Goal: Obtain resource: Obtain resource

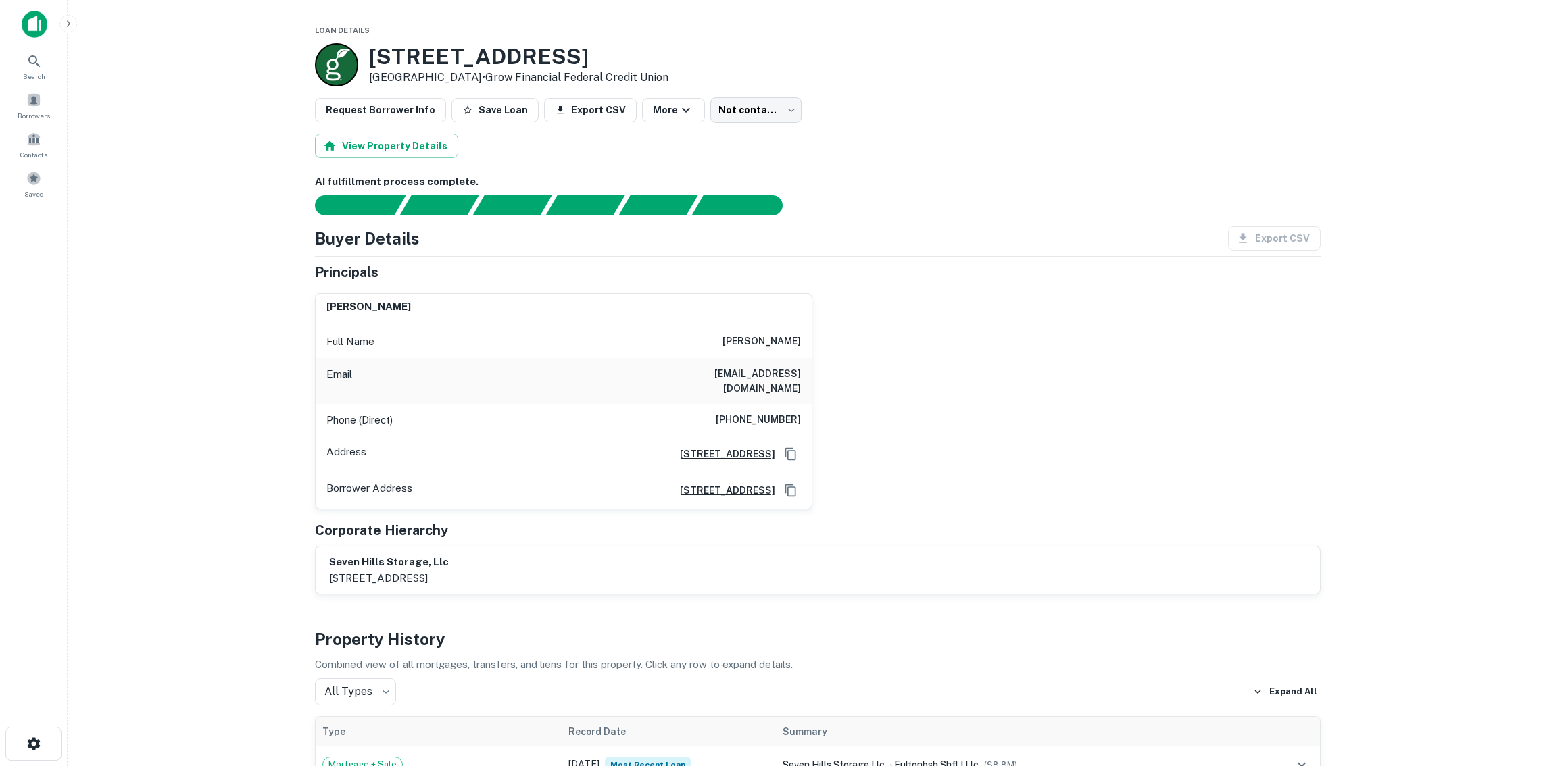
click at [22, 28] on img at bounding box center [34, 24] width 26 height 27
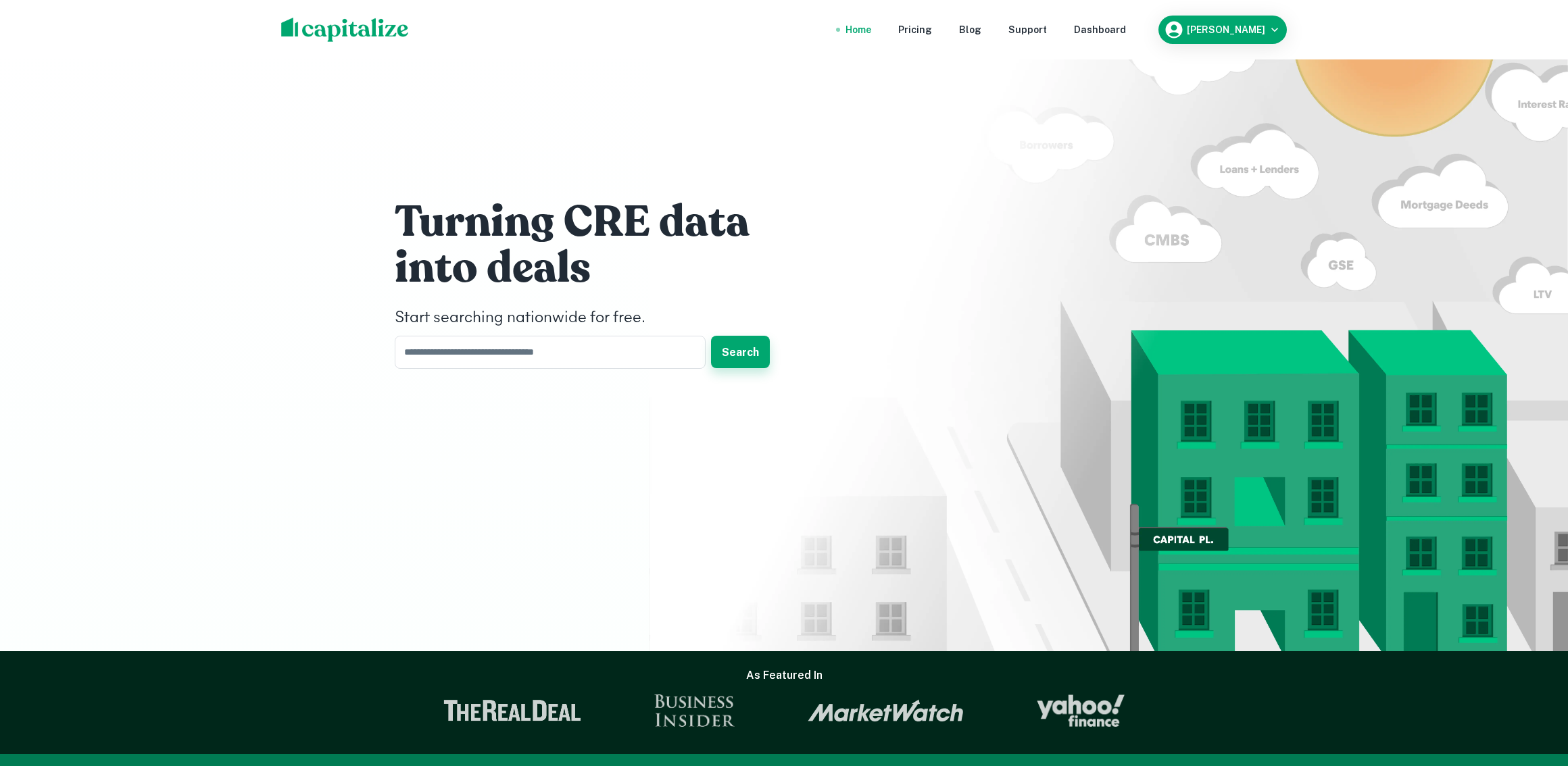
click at [752, 348] on button "Search" at bounding box center [740, 352] width 59 height 32
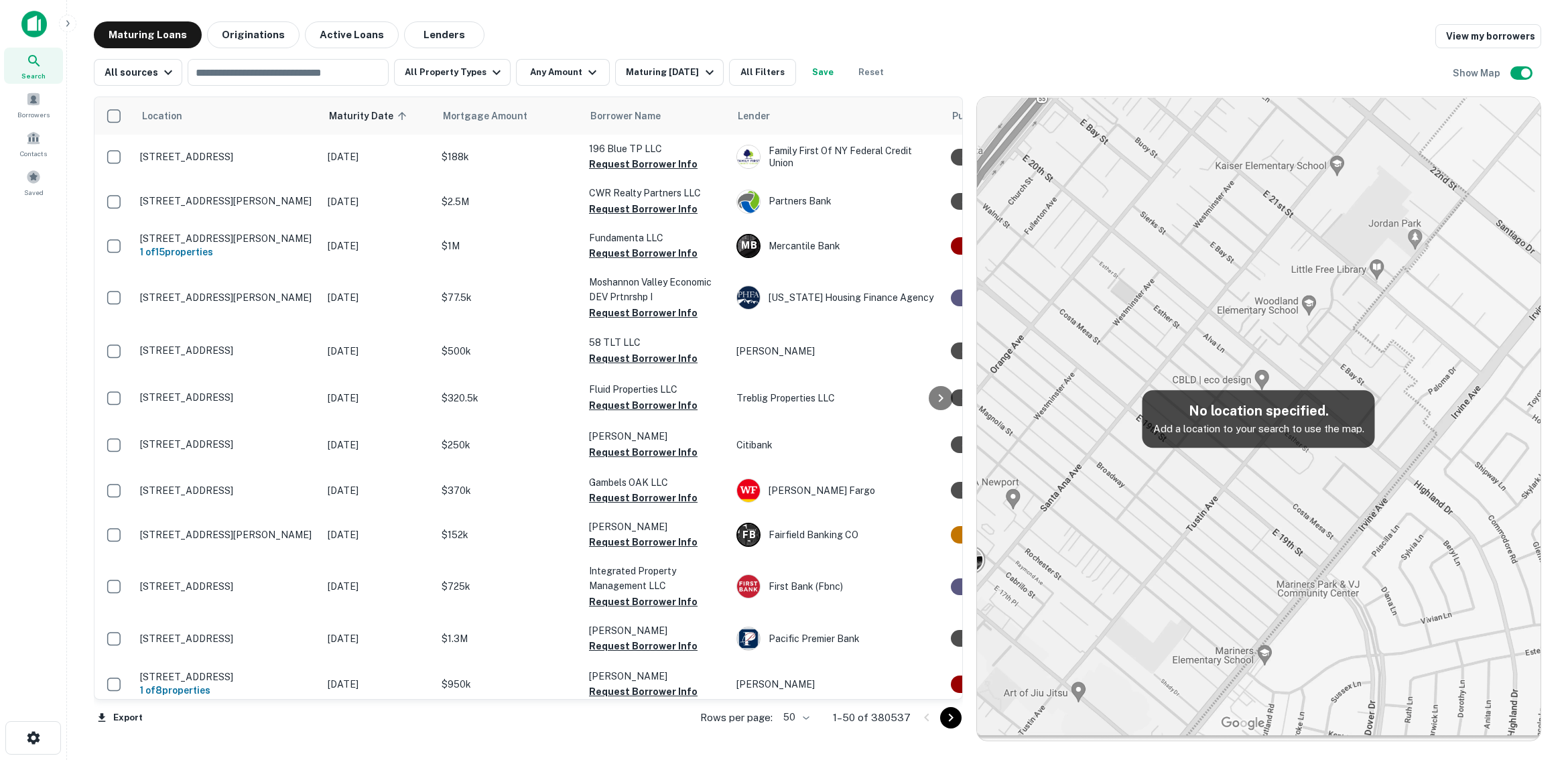
click at [1272, 433] on p "Add a location to your search to use the map." at bounding box center [1258, 429] width 211 height 16
click at [287, 76] on input "text" at bounding box center [287, 72] width 191 height 19
click at [291, 71] on input "text" at bounding box center [287, 72] width 191 height 19
click at [1173, 39] on div "Maturing Loans Originations Active Loans Lenders View my borrowers" at bounding box center [817, 35] width 1448 height 27
click at [253, 81] on input "text" at bounding box center [287, 72] width 191 height 19
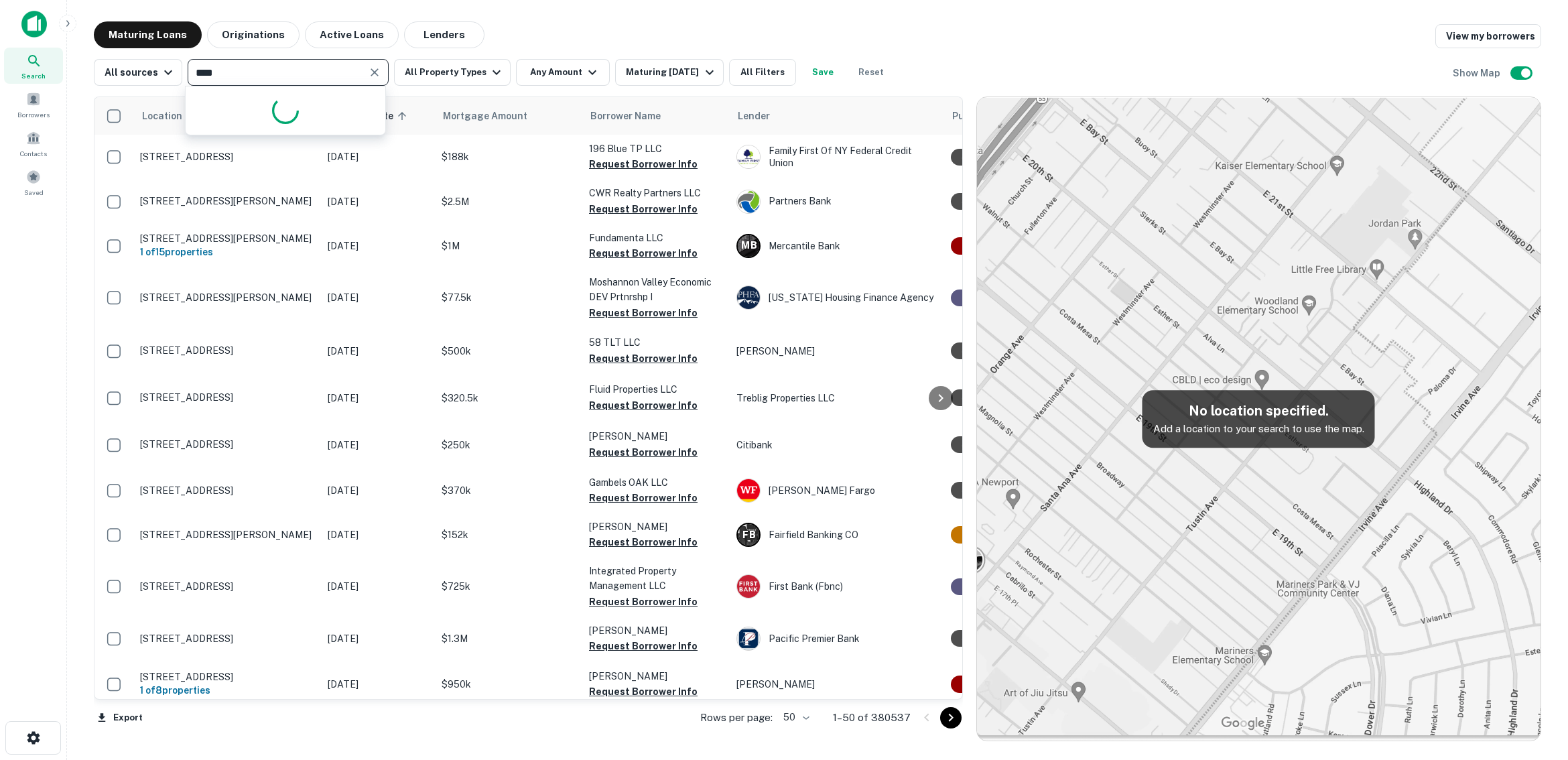
type input "*****"
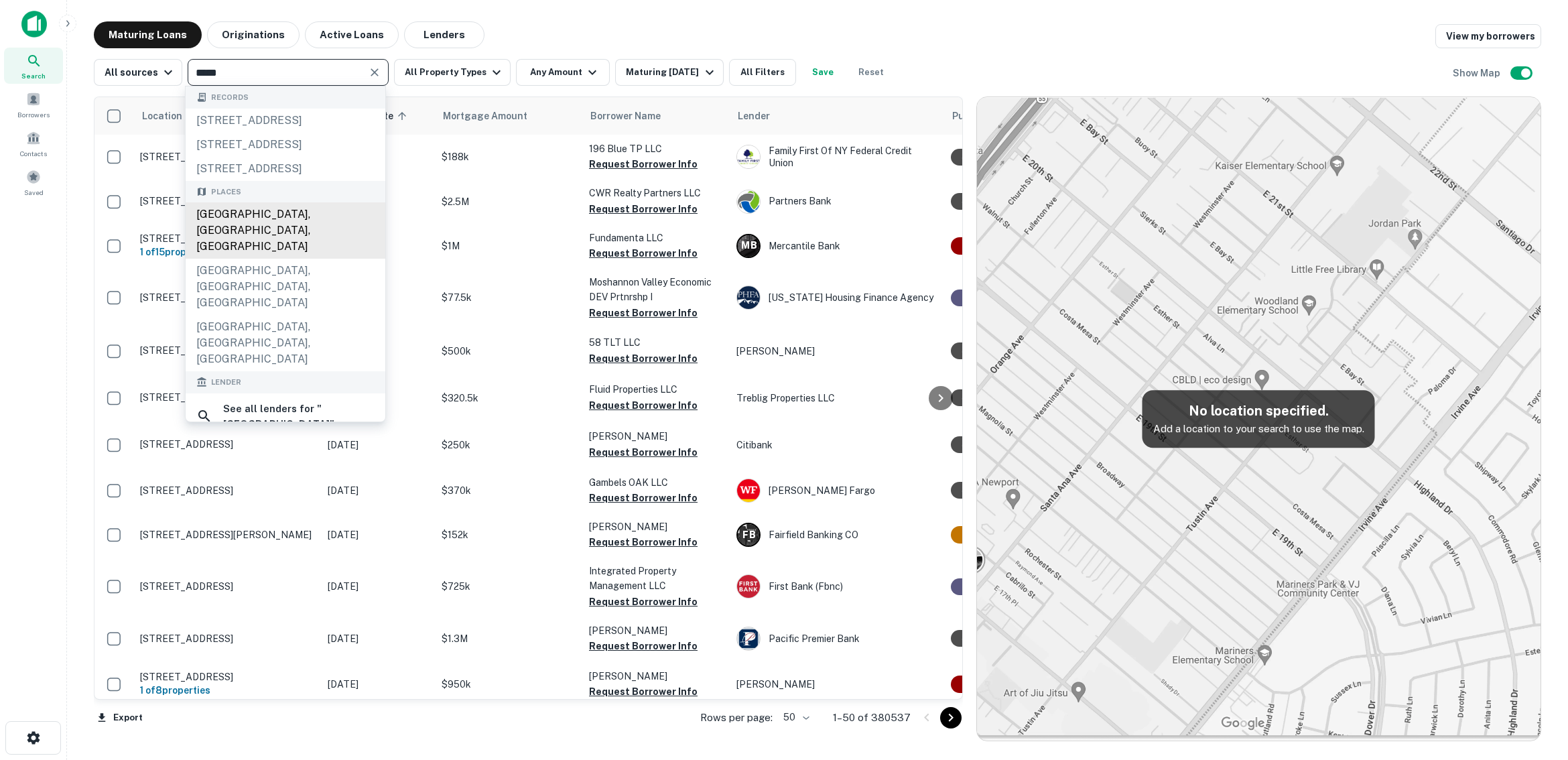
click at [289, 259] on div "[GEOGRAPHIC_DATA], [GEOGRAPHIC_DATA], [GEOGRAPHIC_DATA]" at bounding box center [286, 231] width 200 height 57
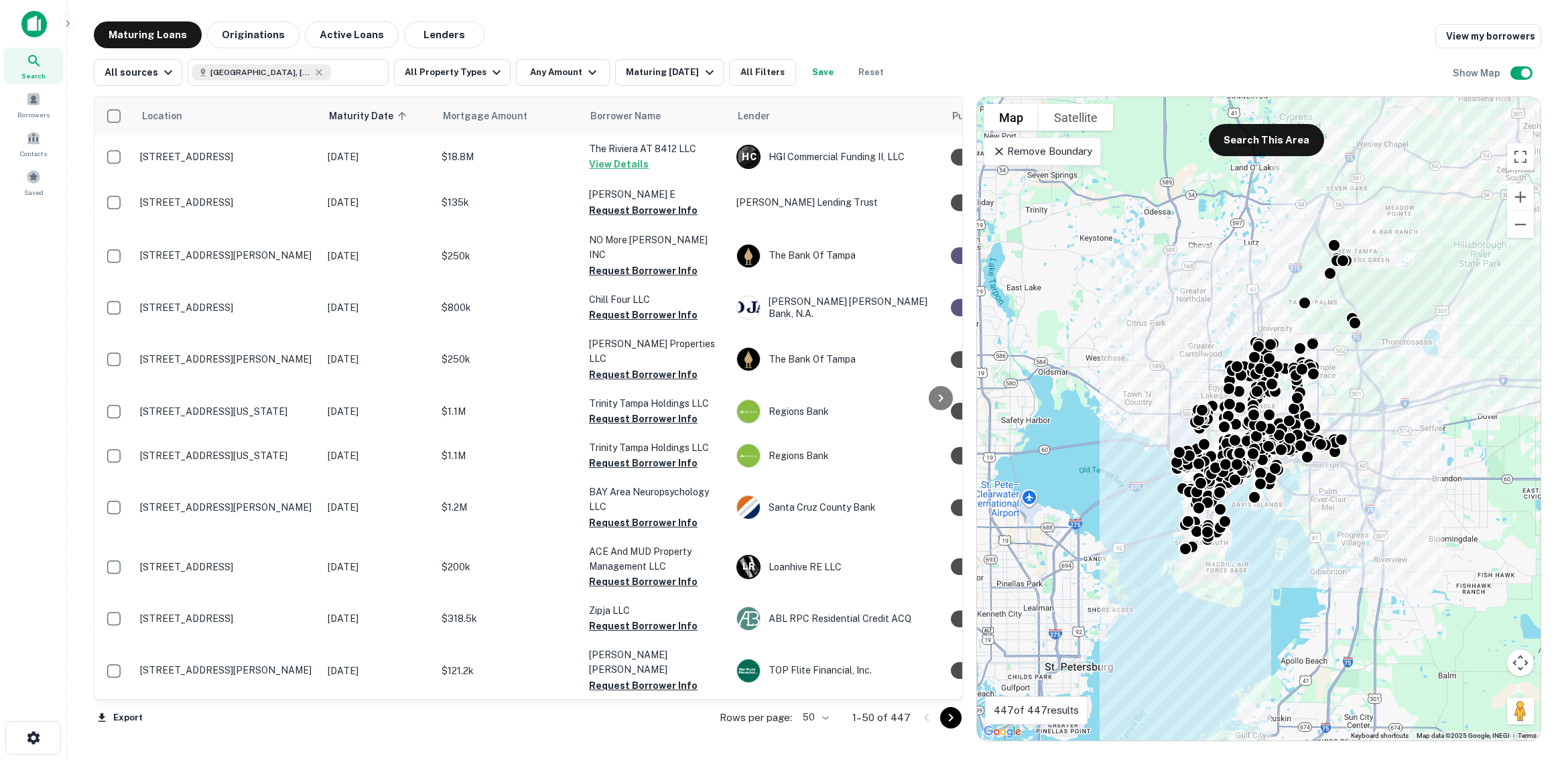
click at [1287, 157] on div "To activate drag with keyboard, press Alt + Enter. Once in keyboard drag state,…" at bounding box center [1258, 419] width 563 height 644
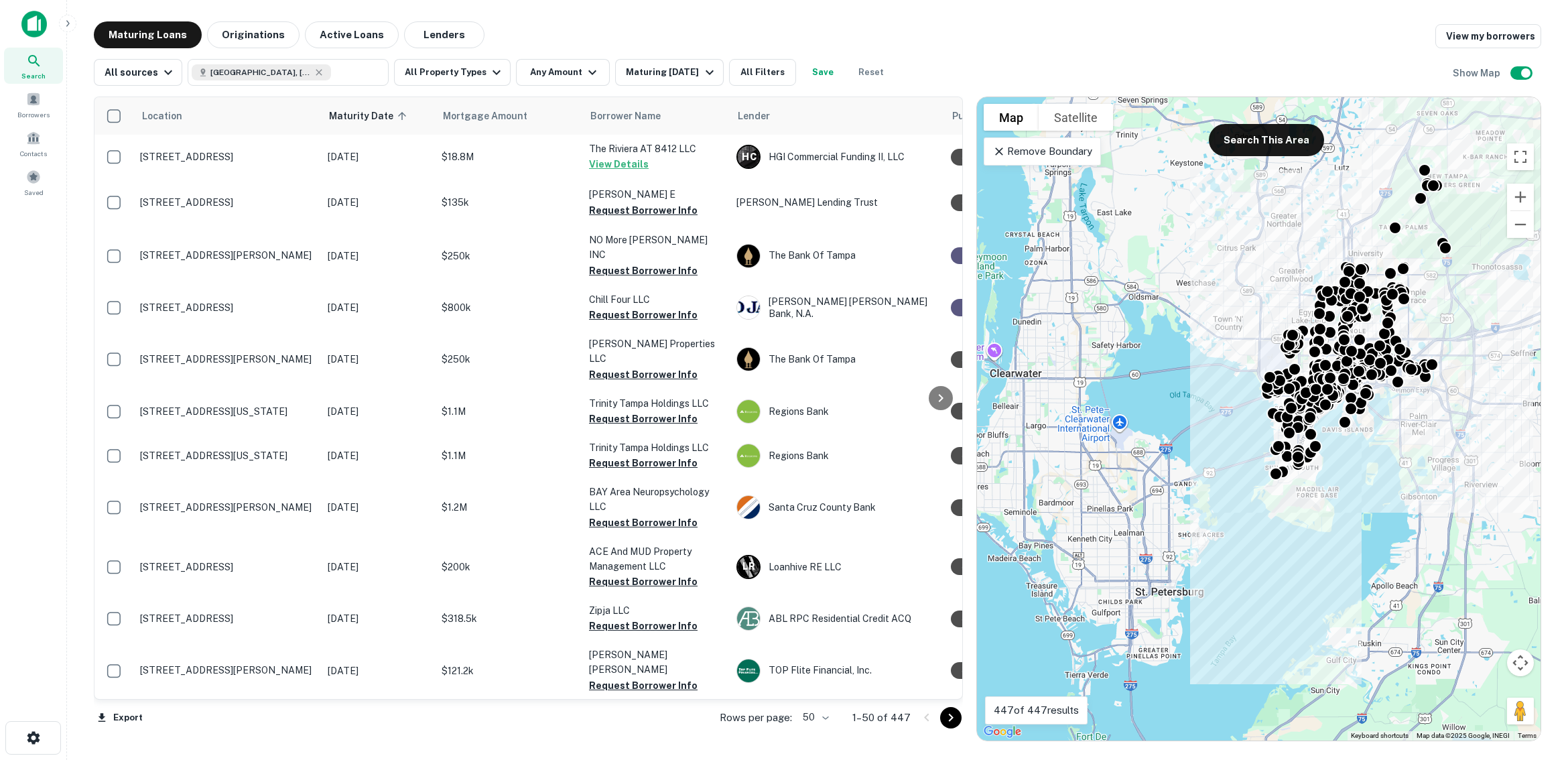
drag, startPoint x: 1334, startPoint y: 597, endPoint x: 1430, endPoint y: 508, distance: 130.9
click at [1430, 508] on div "To activate drag with keyboard, press Alt + Enter. Once in keyboard drag state,…" at bounding box center [1258, 419] width 563 height 644
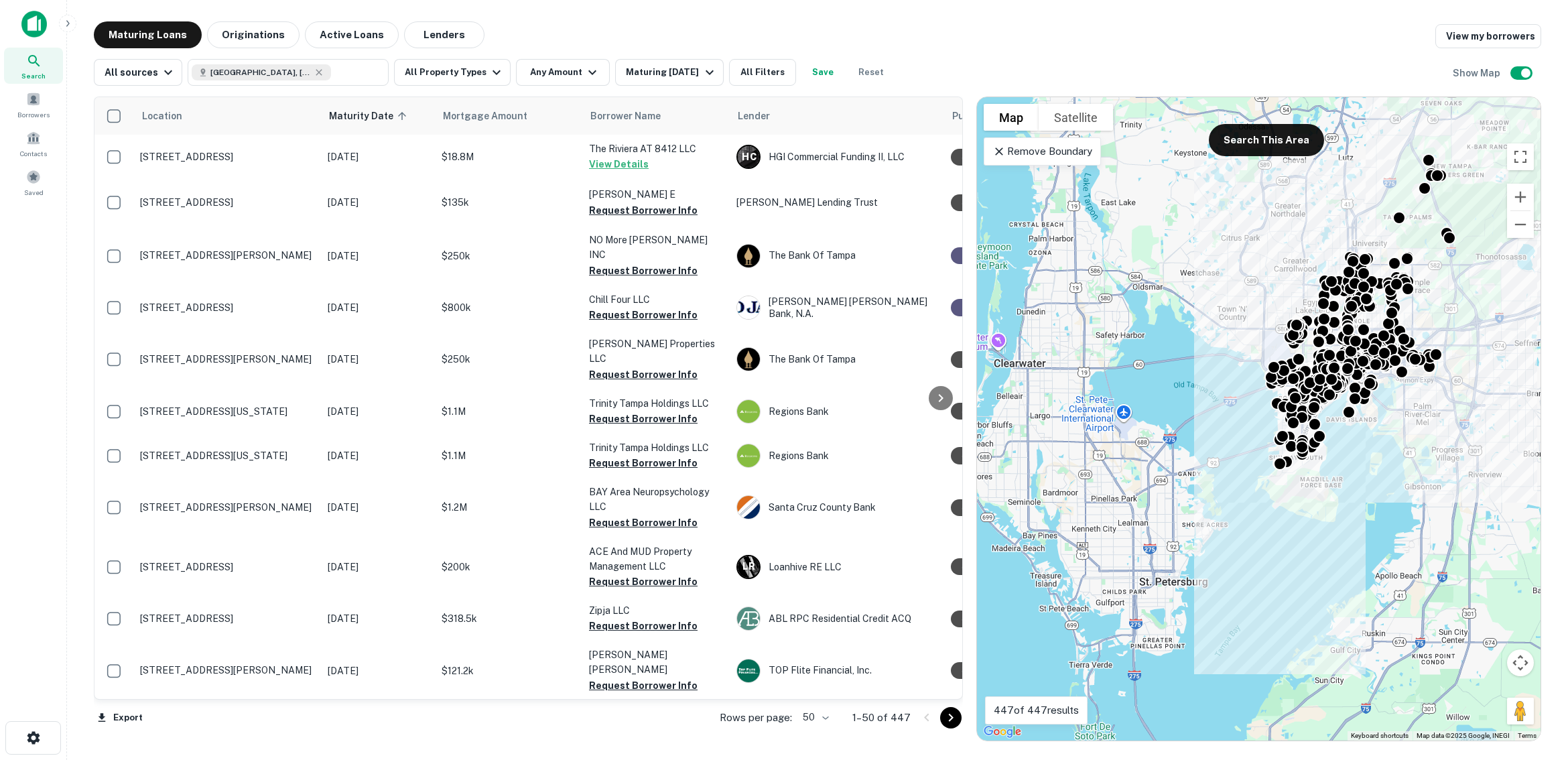
click at [1087, 162] on div "Remove Boundary" at bounding box center [1043, 151] width 118 height 28
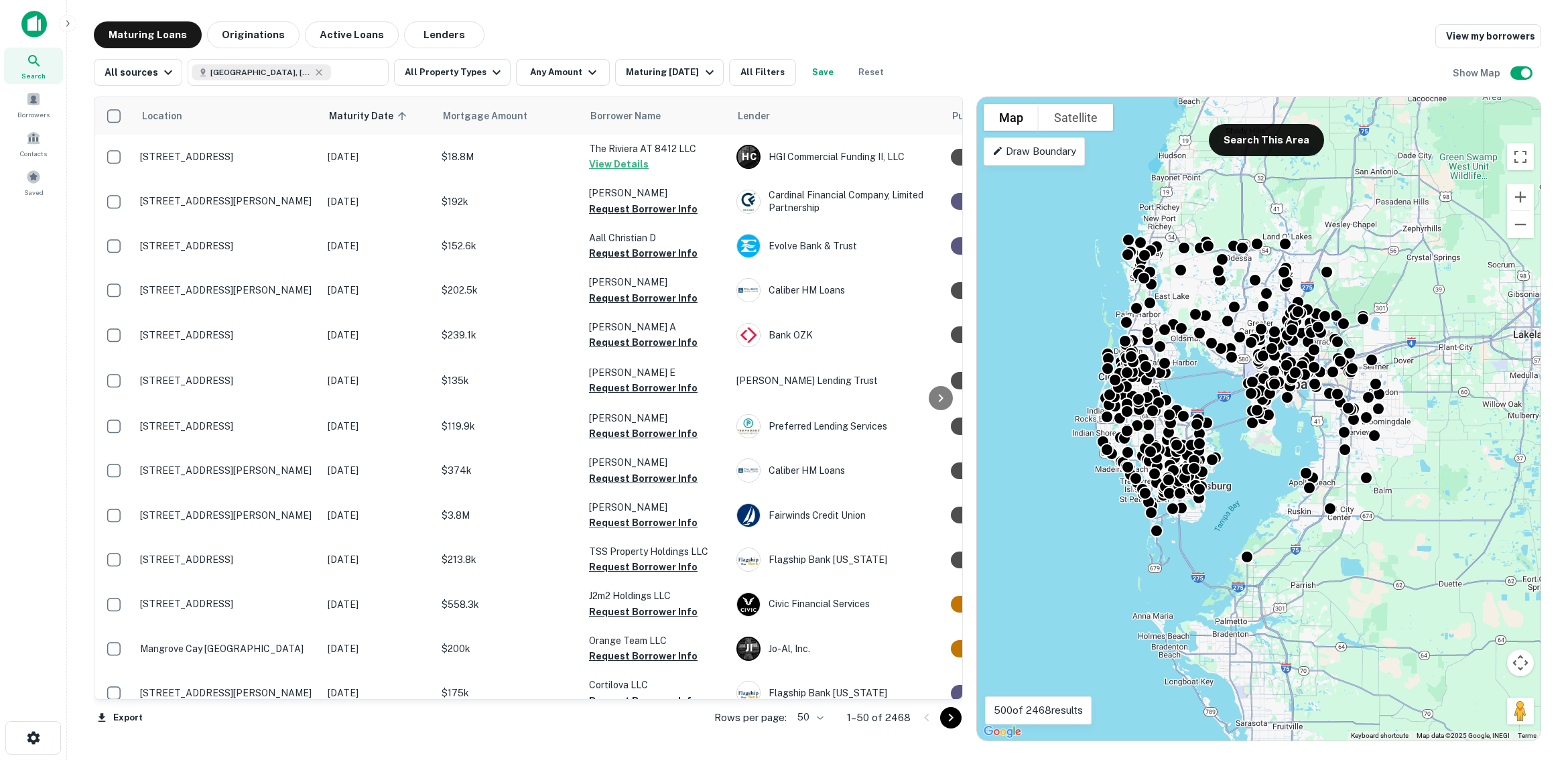
drag, startPoint x: 1377, startPoint y: 397, endPoint x: 1317, endPoint y: 421, distance: 64.6
click at [1317, 421] on div "To activate drag with keyboard, press Alt + Enter. Once in keyboard drag state,…" at bounding box center [1258, 419] width 563 height 644
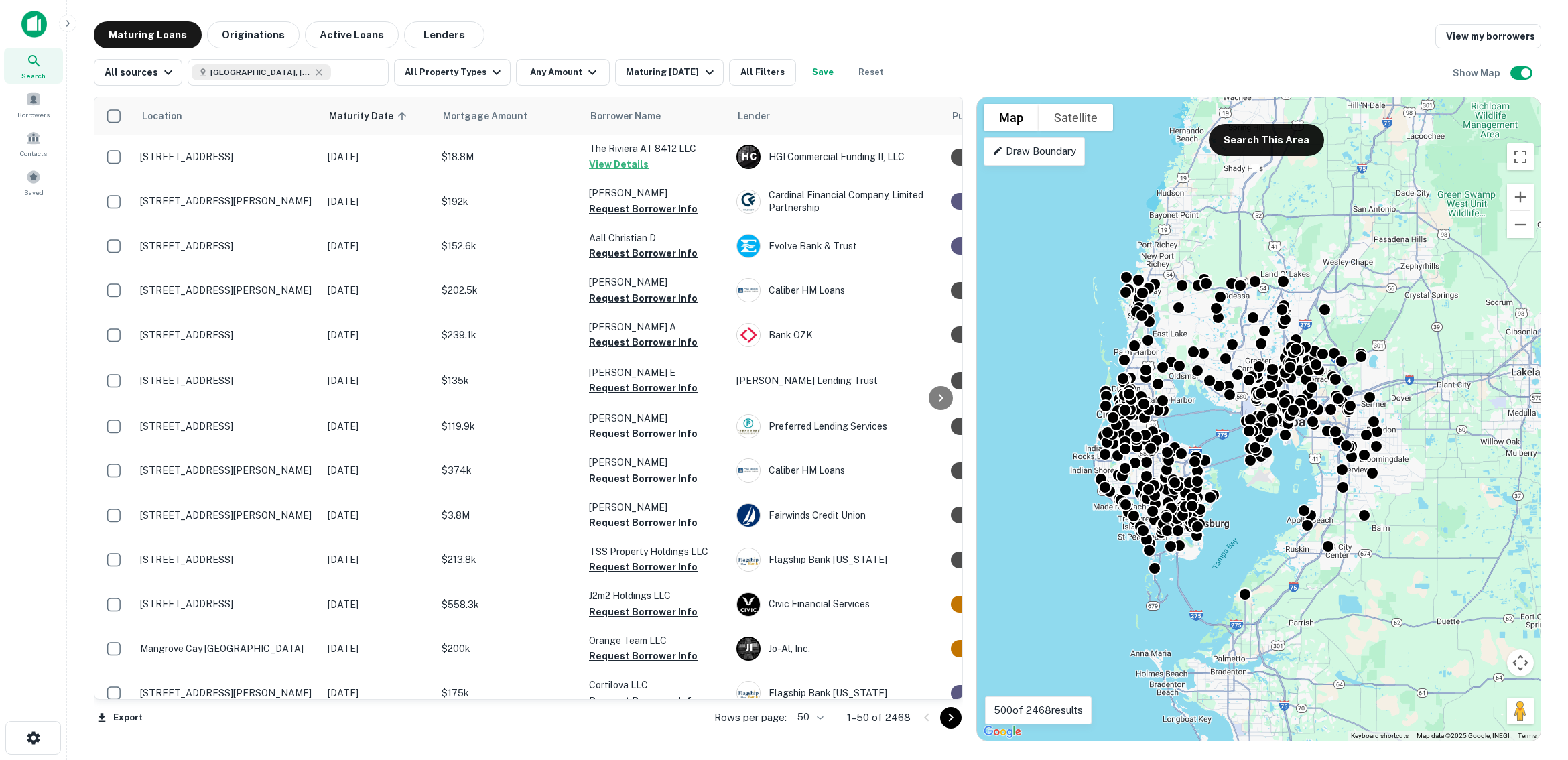
drag, startPoint x: 1441, startPoint y: 365, endPoint x: 1441, endPoint y: 381, distance: 16.0
click at [1441, 381] on div "To activate drag with keyboard, press Alt + Enter. Once in keyboard drag state,…" at bounding box center [1258, 419] width 563 height 644
click at [1282, 142] on button "Search This Area" at bounding box center [1266, 140] width 115 height 32
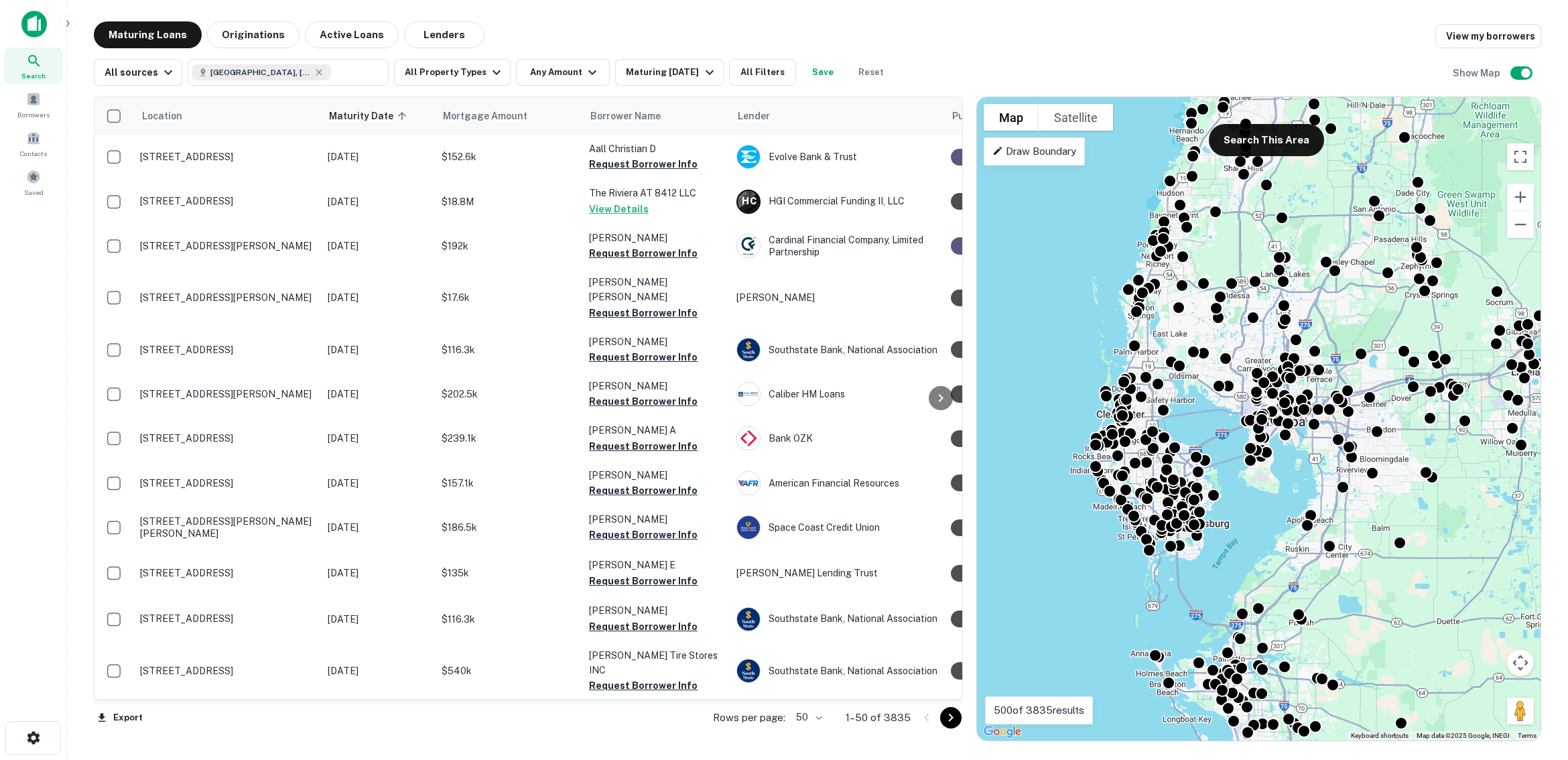
click at [1039, 161] on div "Draw Boundary" at bounding box center [1035, 151] width 101 height 28
click at [1025, 151] on p "Drawing..." at bounding box center [1014, 151] width 45 height 16
click at [1021, 164] on div "Drawing..." at bounding box center [1015, 151] width 62 height 28
click at [1248, 137] on button "Search This Area" at bounding box center [1266, 140] width 115 height 32
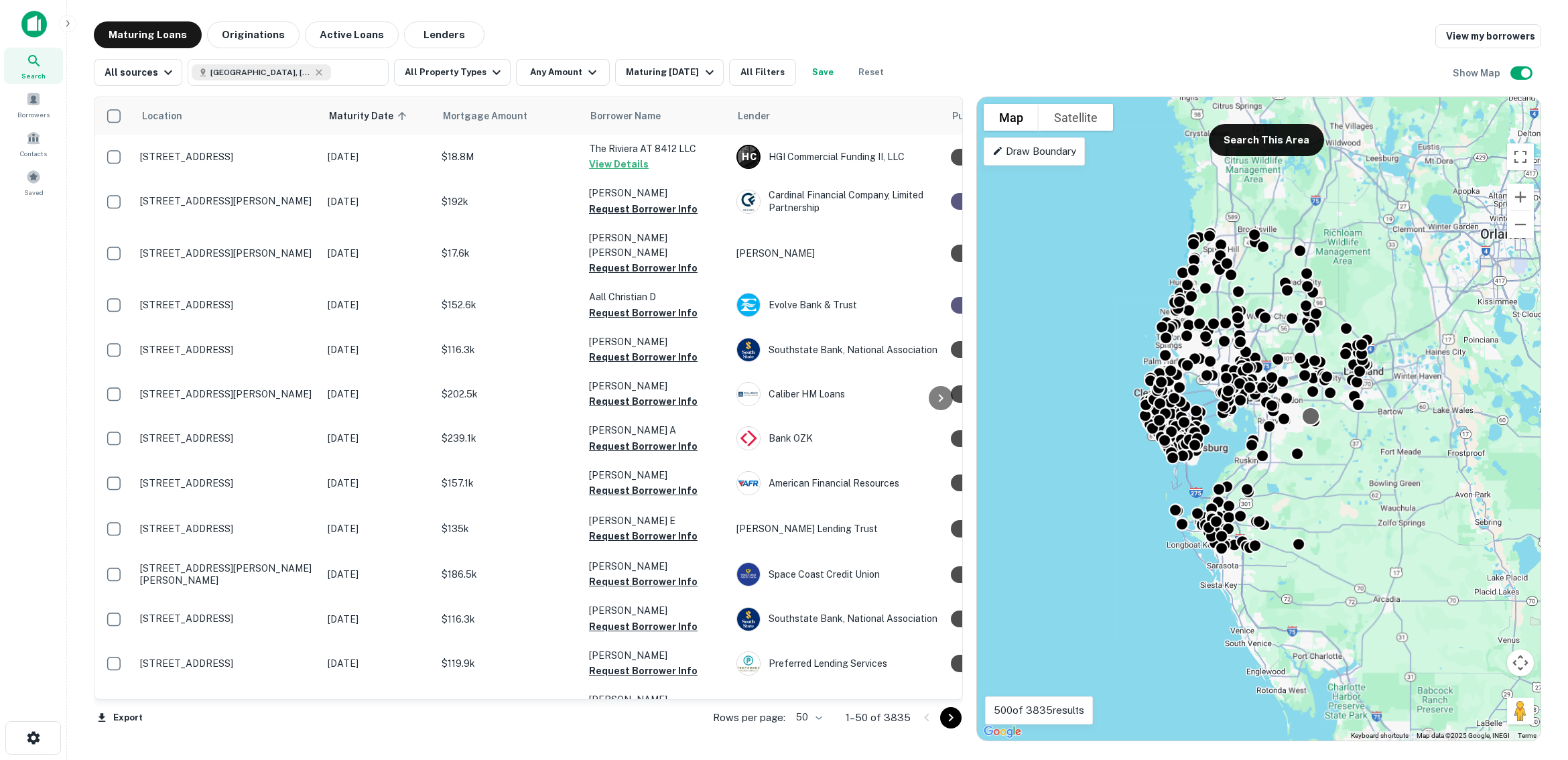
drag, startPoint x: 1388, startPoint y: 414, endPoint x: 1304, endPoint y: 411, distance: 84.1
click at [1304, 411] on div at bounding box center [1312, 417] width 19 height 19
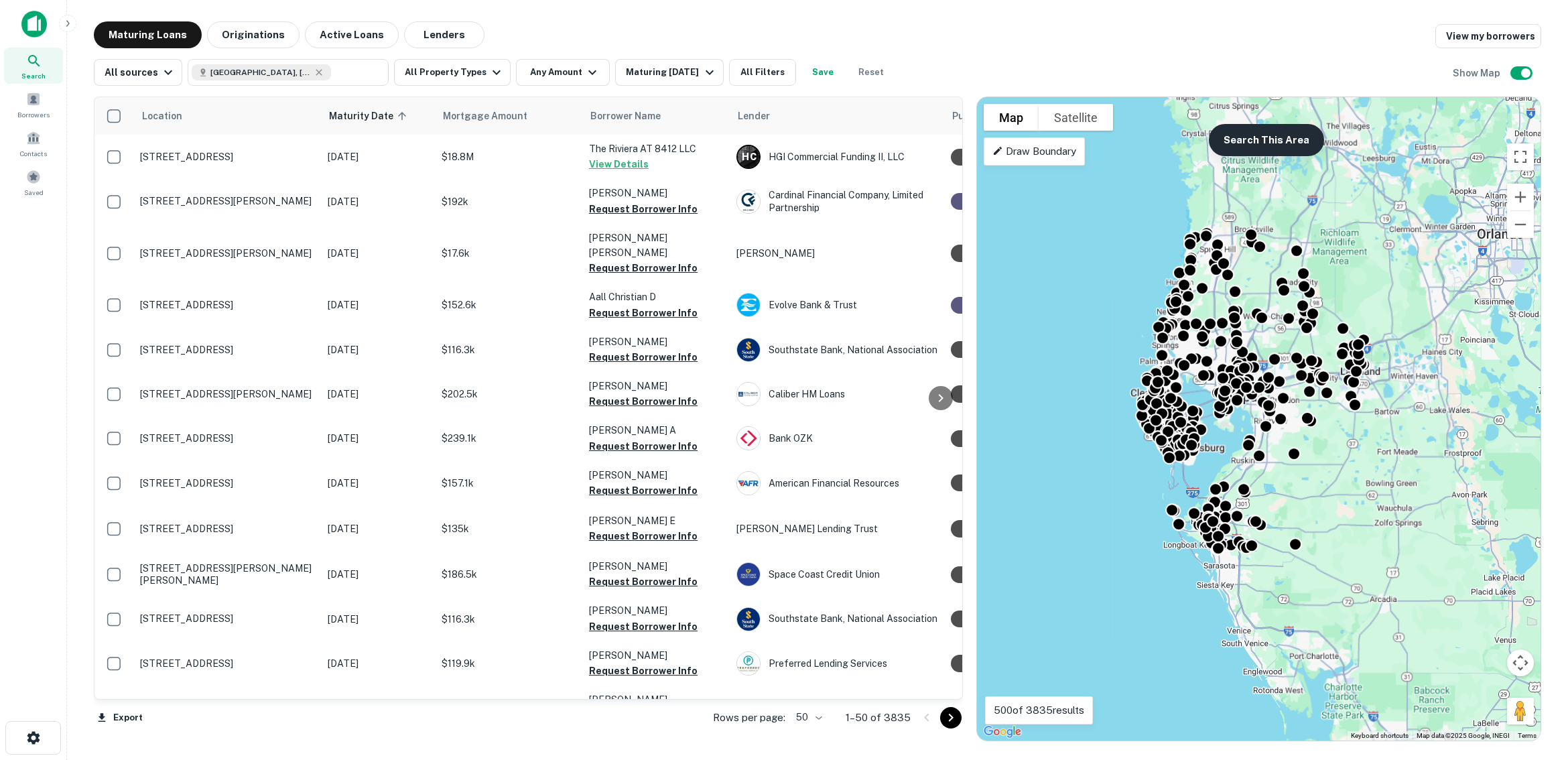
click at [1280, 145] on button "Search This Area" at bounding box center [1266, 140] width 115 height 32
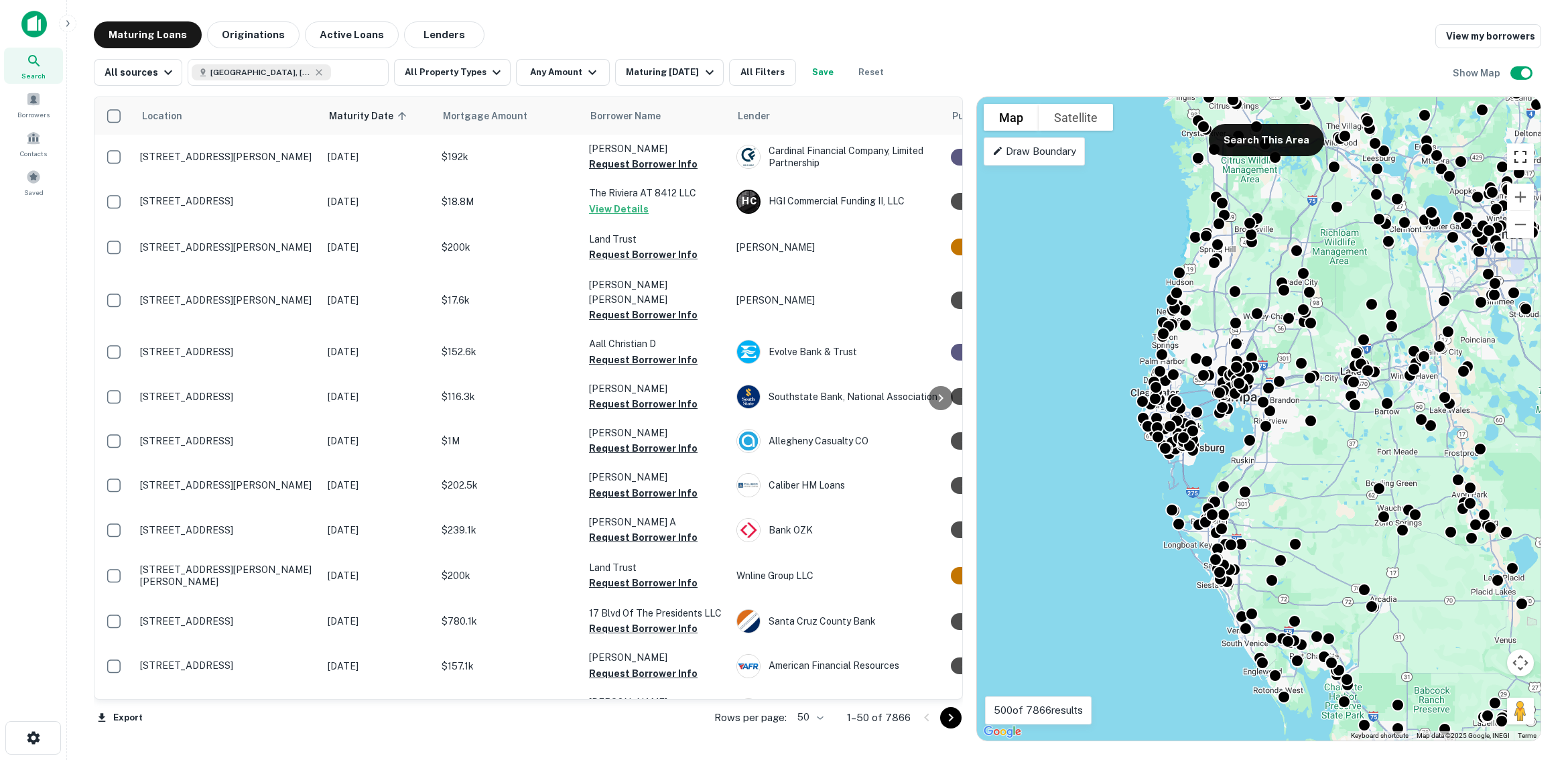
click at [1523, 151] on button "Toggle fullscreen view" at bounding box center [1520, 157] width 27 height 27
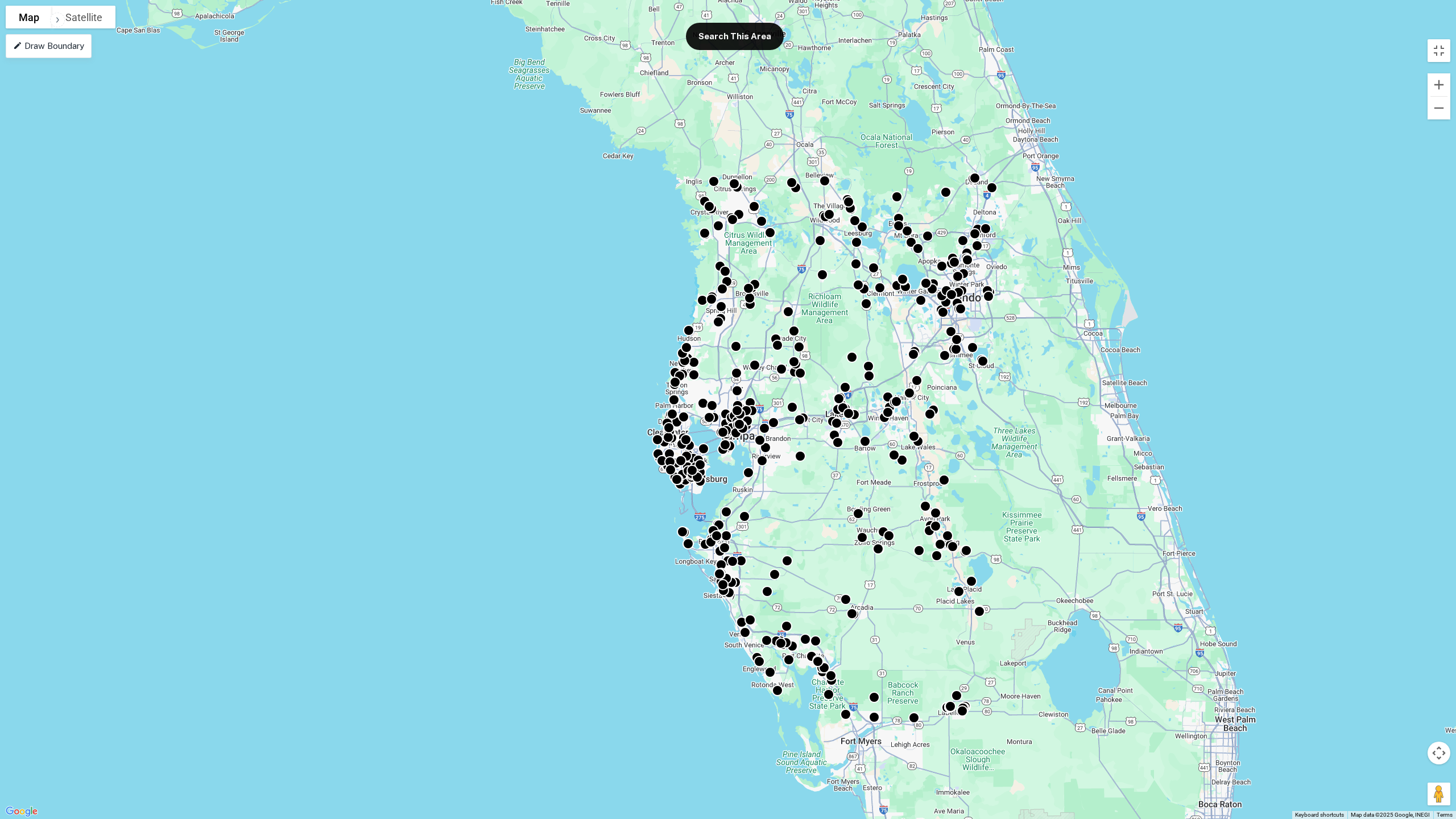
drag, startPoint x: 818, startPoint y: 294, endPoint x: 847, endPoint y: 337, distance: 51.9
click at [847, 337] on div "To activate drag with keyboard, press Alt + Enter. Once in keyboard drag state,…" at bounding box center [728, 409] width 1456 height 819
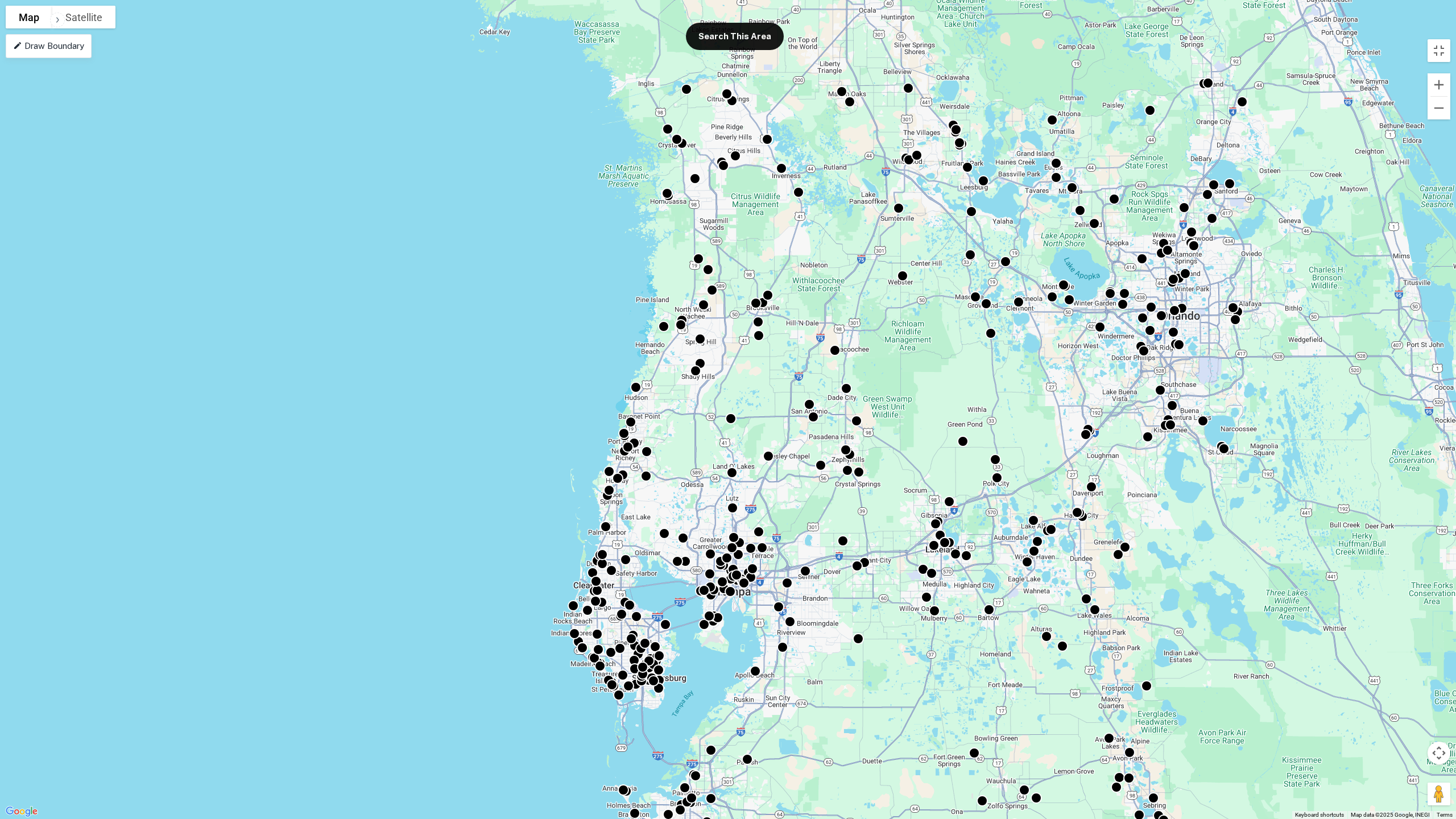
drag, startPoint x: 831, startPoint y: 328, endPoint x: 936, endPoint y: 384, distance: 119.0
click at [936, 384] on div "To activate drag with keyboard, press Alt + Enter. Once in keyboard drag state,…" at bounding box center [728, 409] width 1456 height 819
click at [69, 58] on div "To activate drag with keyboard, press Alt + Enter. Once in keyboard drag state,…" at bounding box center [728, 409] width 1456 height 819
click at [58, 44] on p "Draw Boundary" at bounding box center [48, 46] width 71 height 14
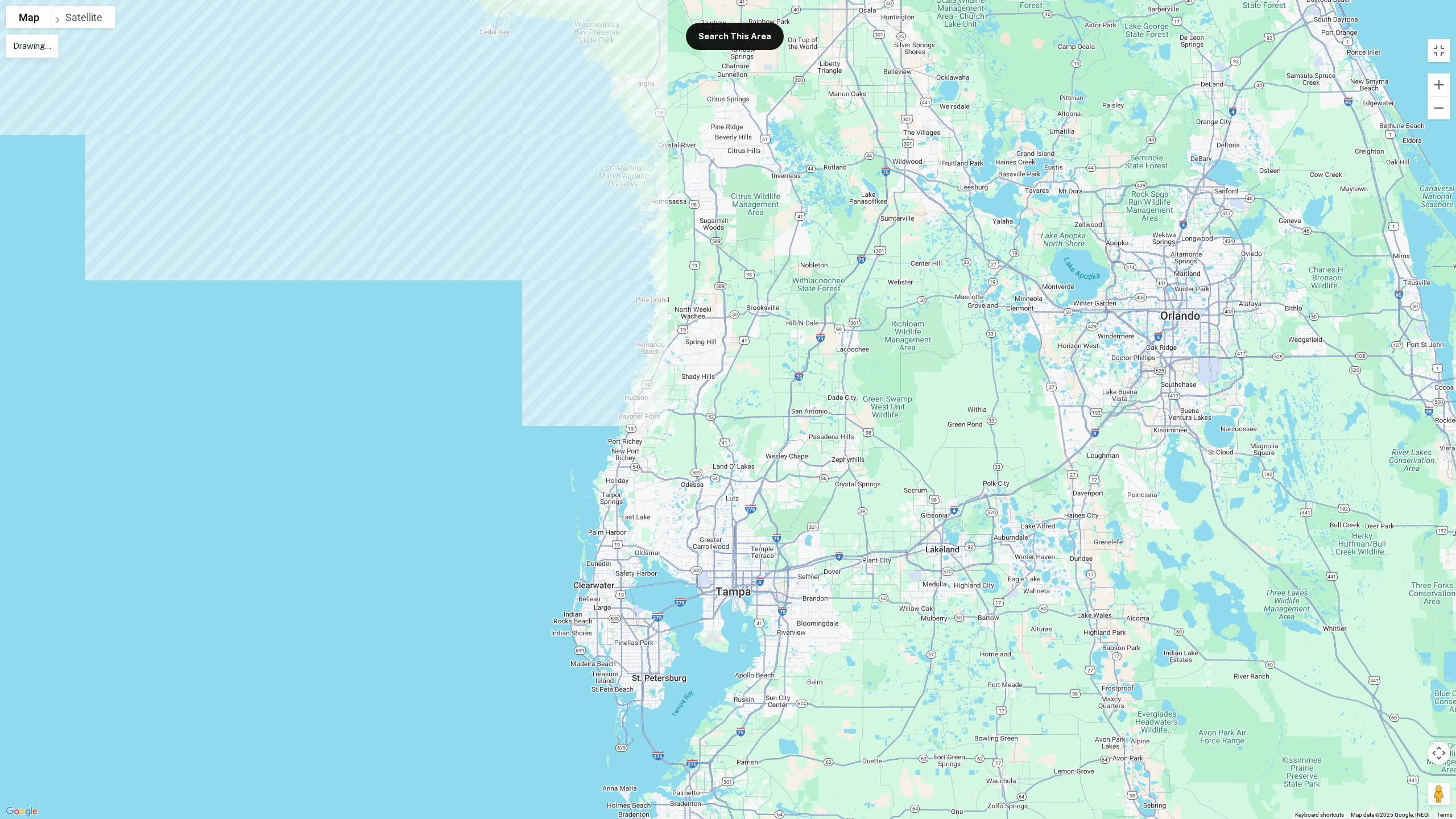
click at [295, 174] on div at bounding box center [728, 409] width 1456 height 819
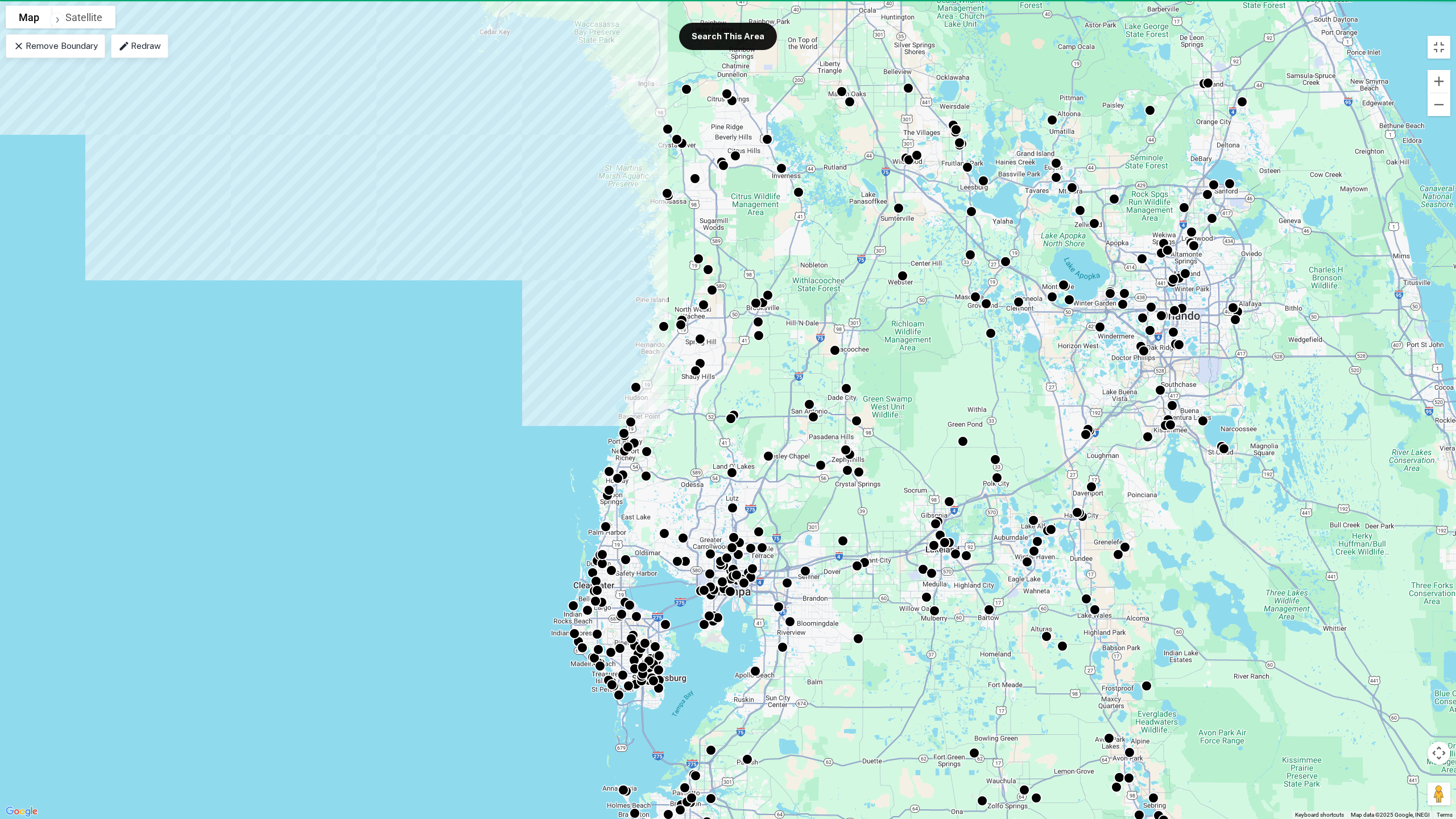
click at [57, 50] on p "Remove Boundary" at bounding box center [55, 46] width 85 height 14
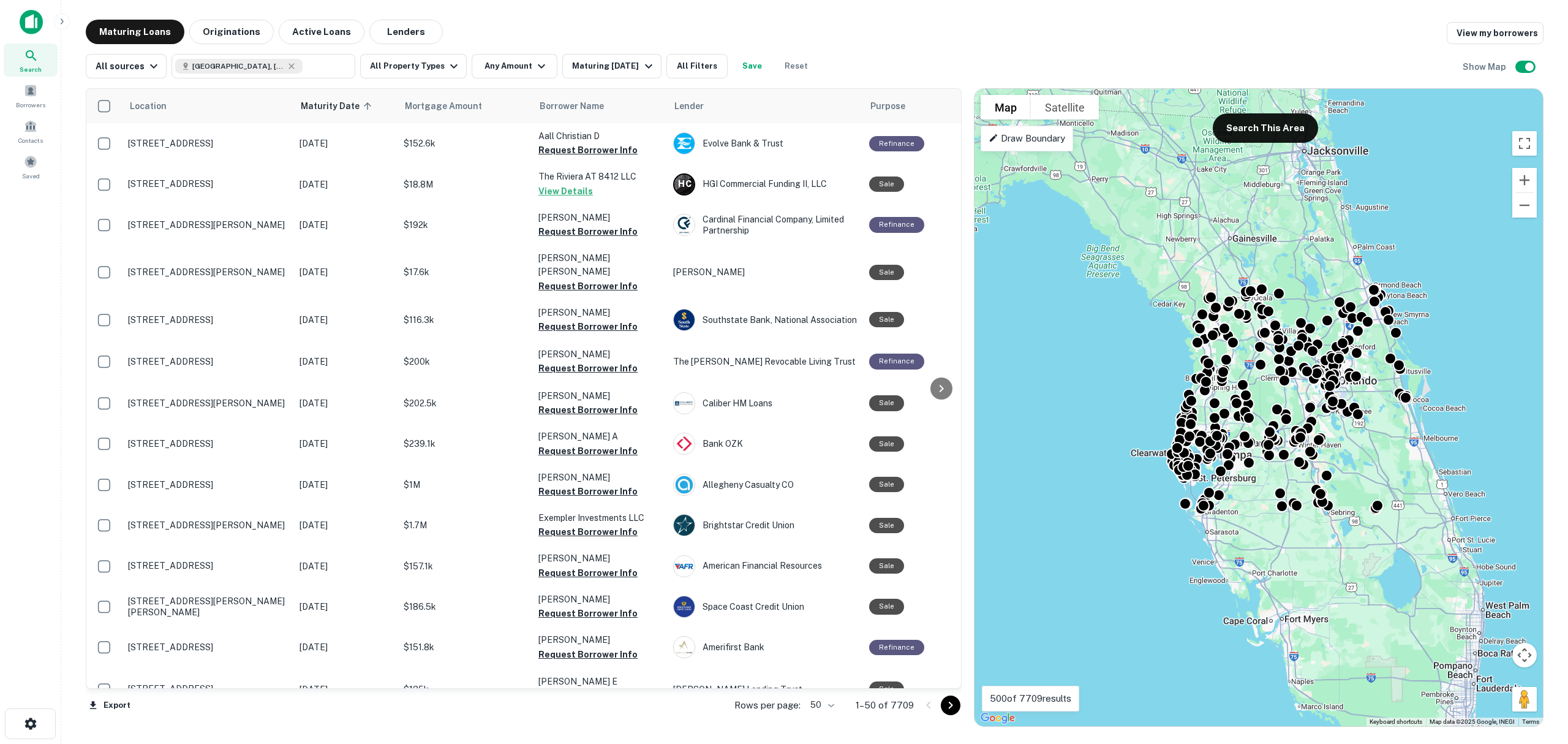
drag, startPoint x: 1368, startPoint y: 290, endPoint x: 1313, endPoint y: 287, distance: 55.1
click at [1313, 287] on div "To activate drag with keyboard, press Alt + Enter. Once in keyboard drag state,…" at bounding box center [1258, 408] width 568 height 637
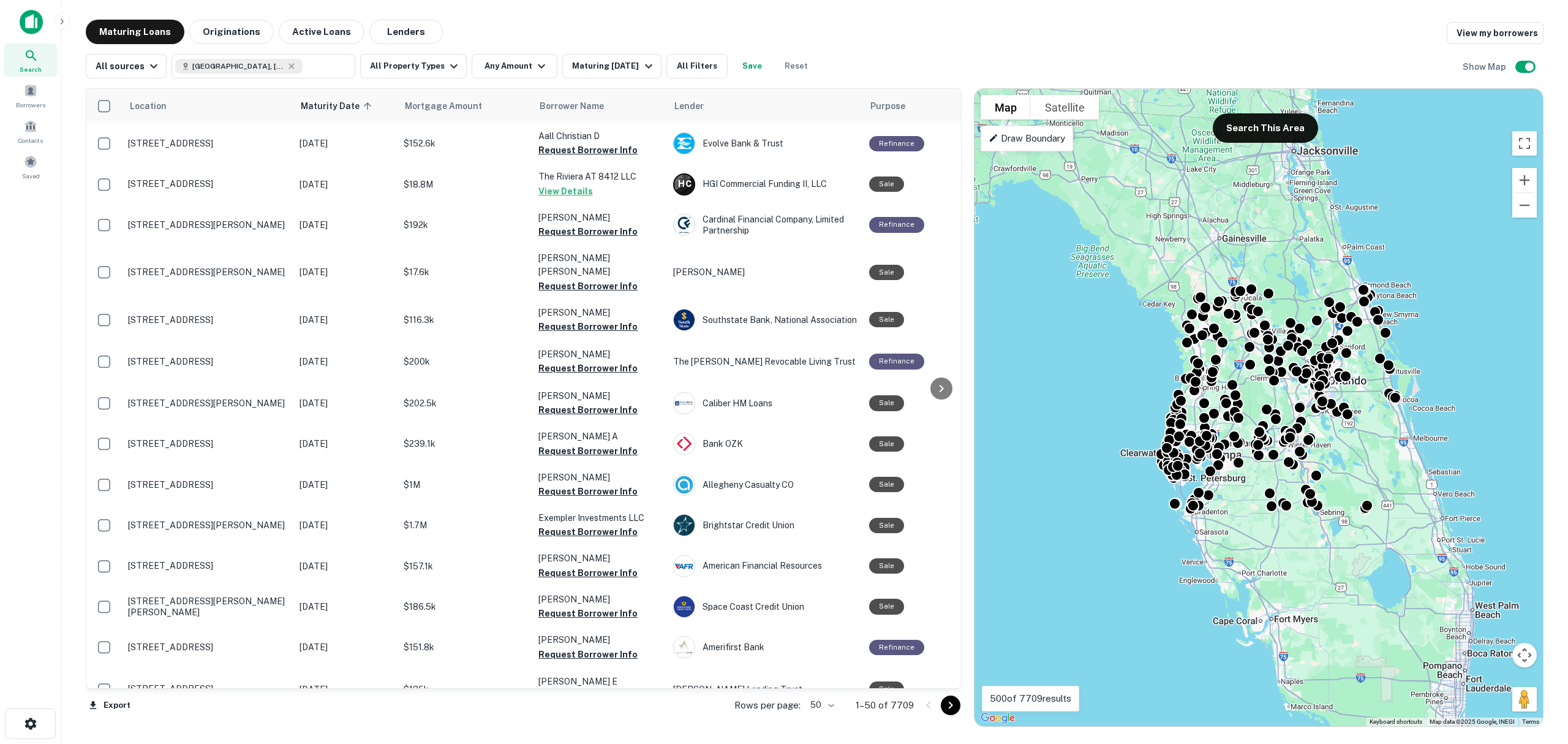
click at [1033, 146] on div "Draw Boundary" at bounding box center [1026, 138] width 92 height 26
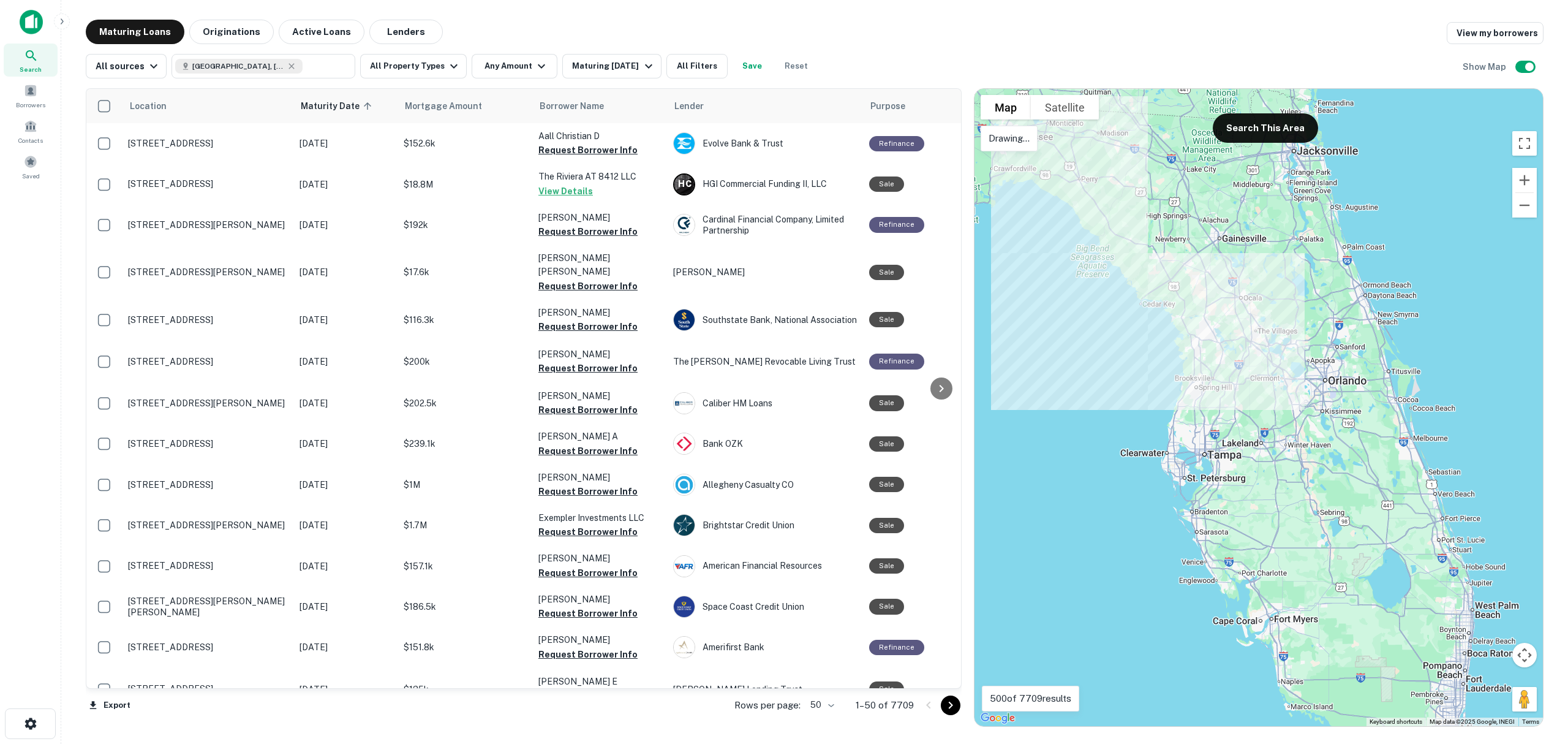
click at [1154, 290] on div at bounding box center [1258, 408] width 568 height 637
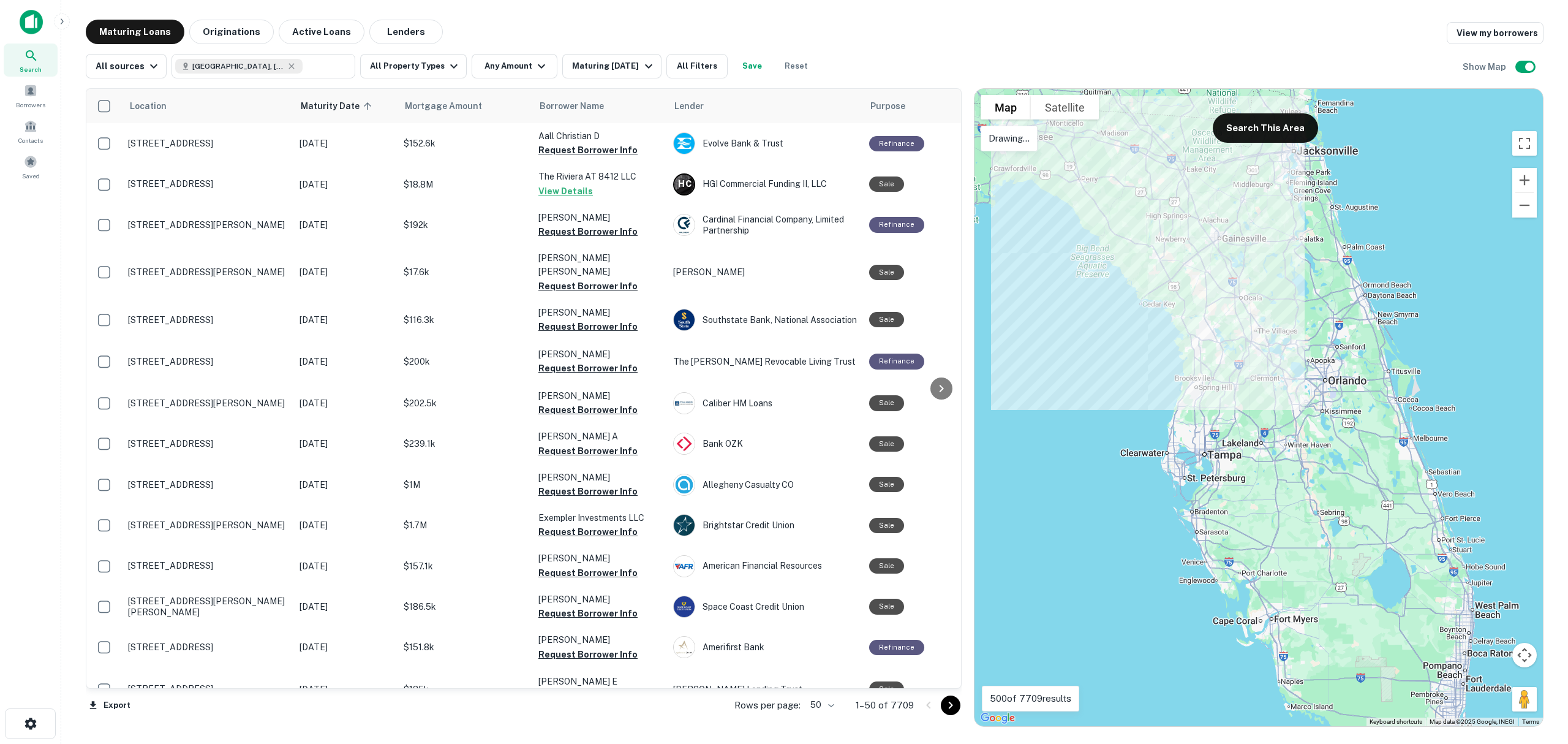
click at [1050, 153] on div at bounding box center [1258, 408] width 568 height 637
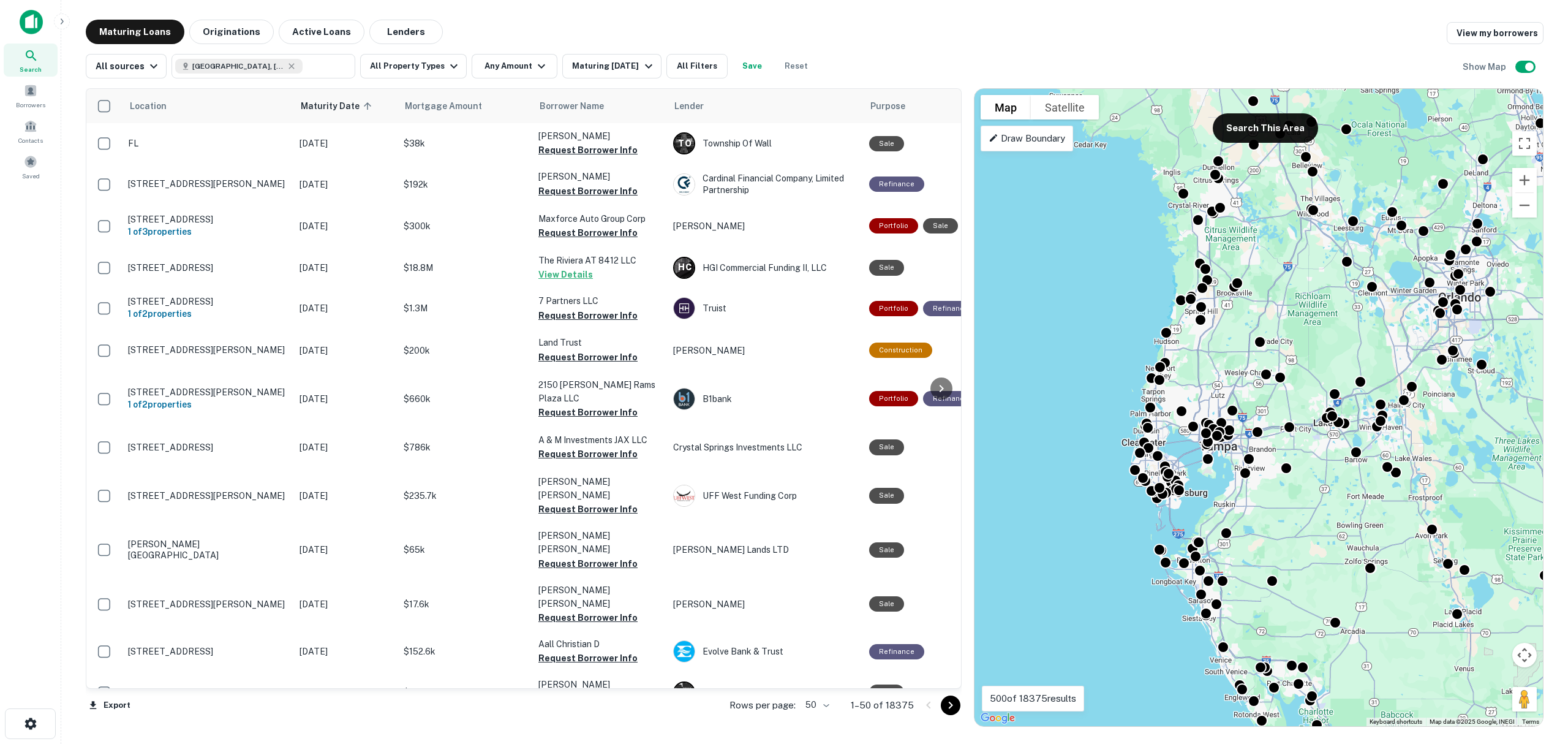
drag, startPoint x: 1302, startPoint y: 358, endPoint x: 1301, endPoint y: 336, distance: 22.0
click at [1301, 336] on div "To activate drag with keyboard, press Alt + Enter. Once in keyboard drag state,…" at bounding box center [1258, 408] width 568 height 637
click at [1042, 136] on p "Draw Boundary" at bounding box center [1026, 138] width 77 height 15
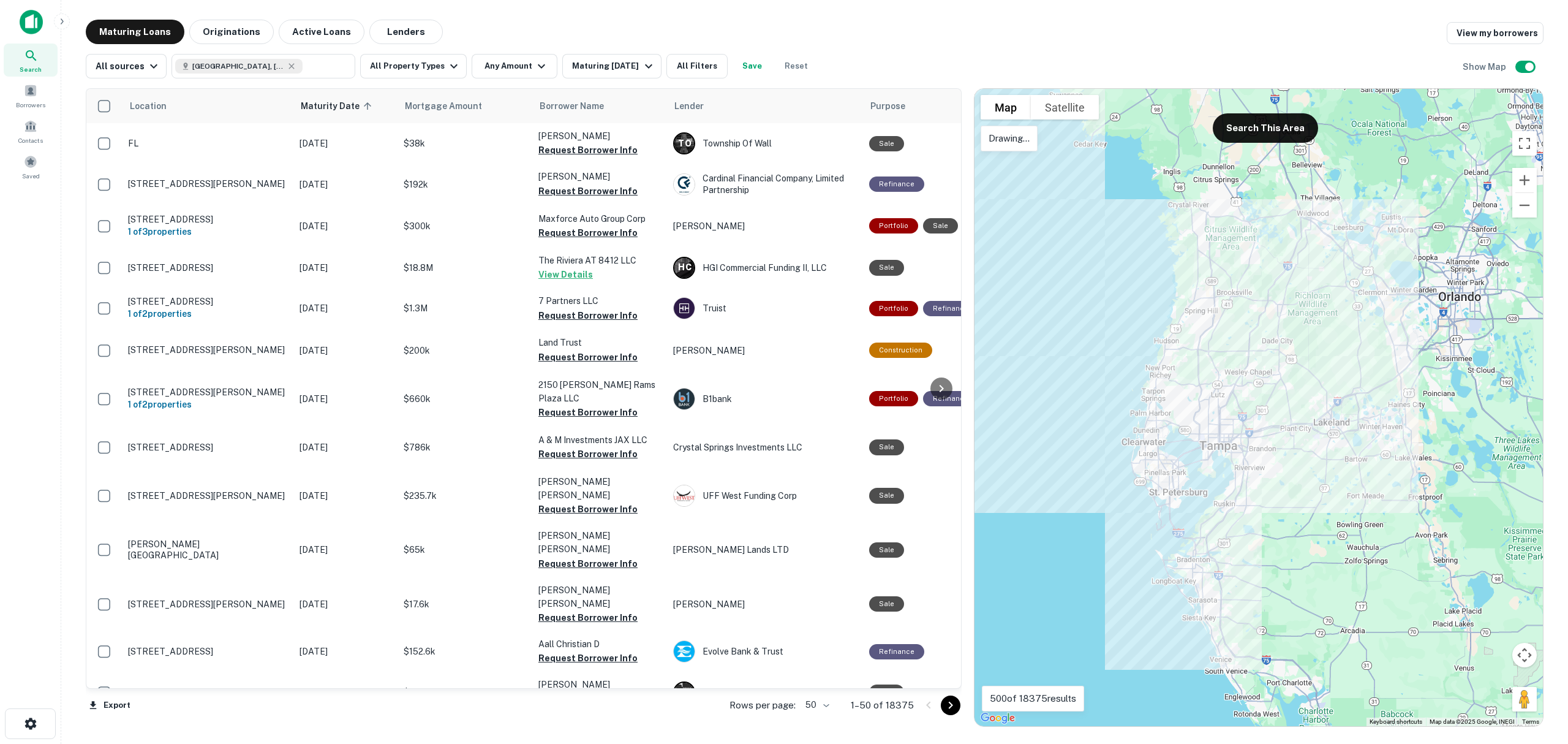
click at [1064, 219] on div at bounding box center [1258, 408] width 568 height 637
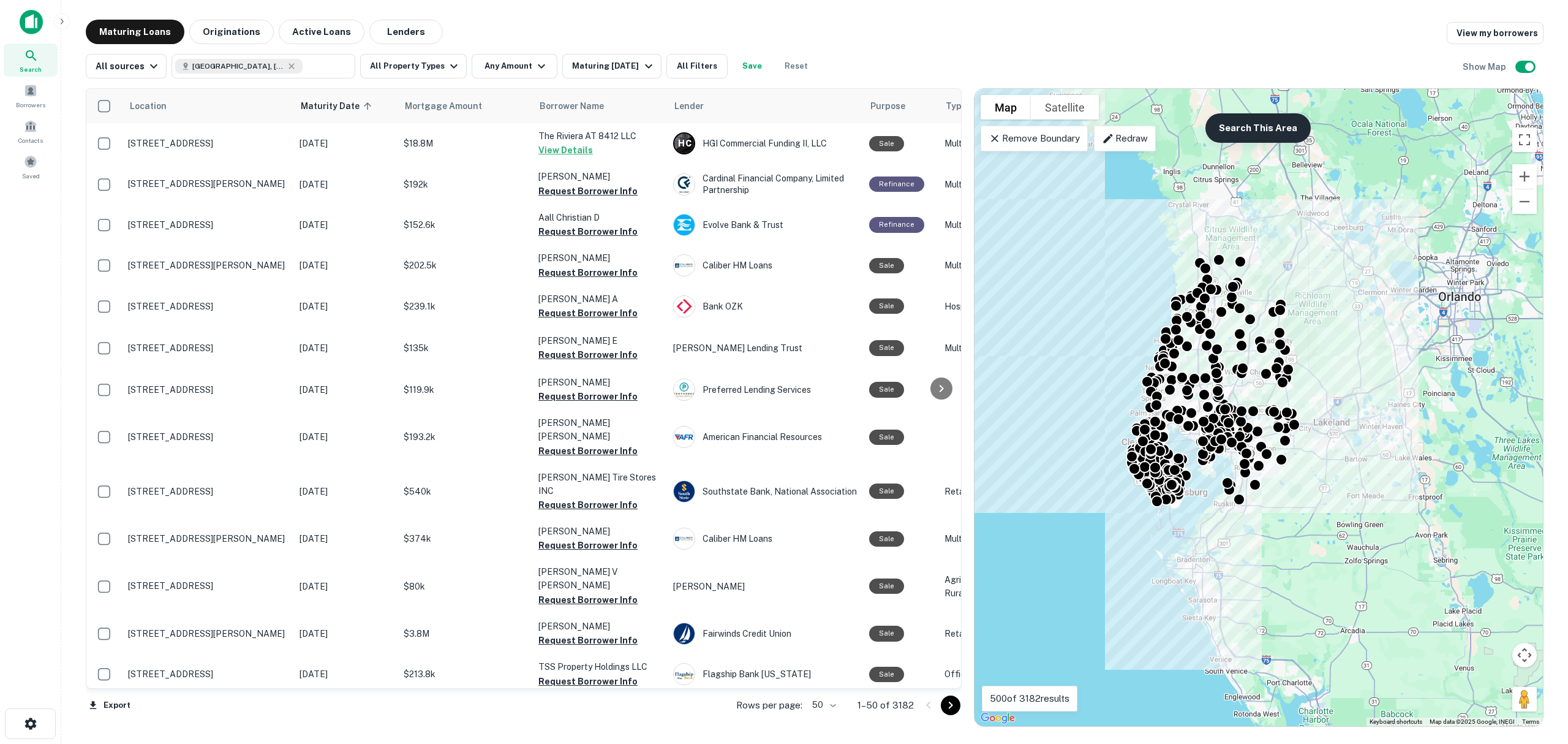
click at [1259, 135] on button "Search This Area" at bounding box center [1258, 128] width 105 height 29
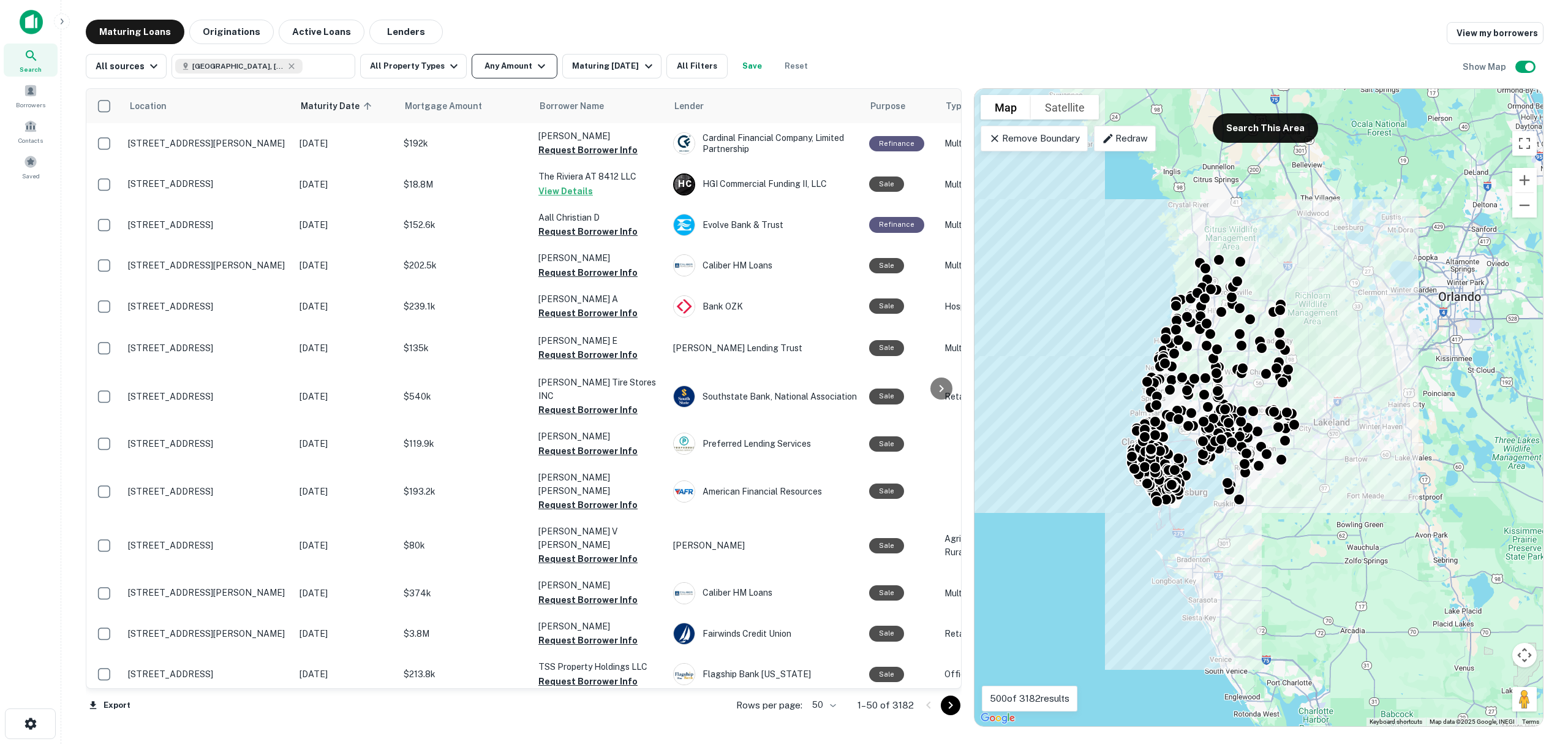
click at [502, 69] on button "Any Amount" at bounding box center [515, 66] width 86 height 24
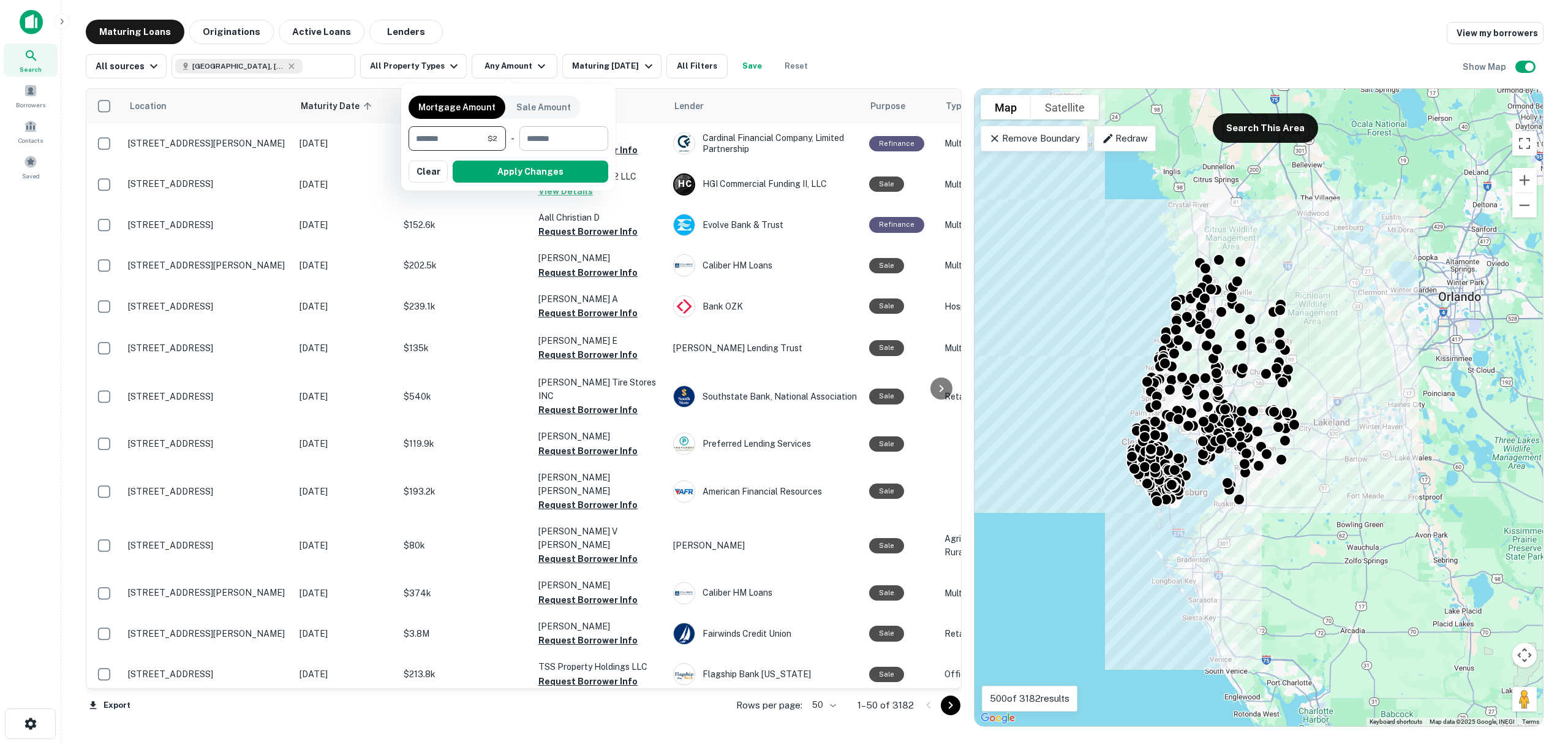
type input "*"
click at [547, 143] on input "number" at bounding box center [559, 138] width 80 height 24
type input "**"
click at [486, 174] on button "Apply Changes" at bounding box center [530, 171] width 156 height 22
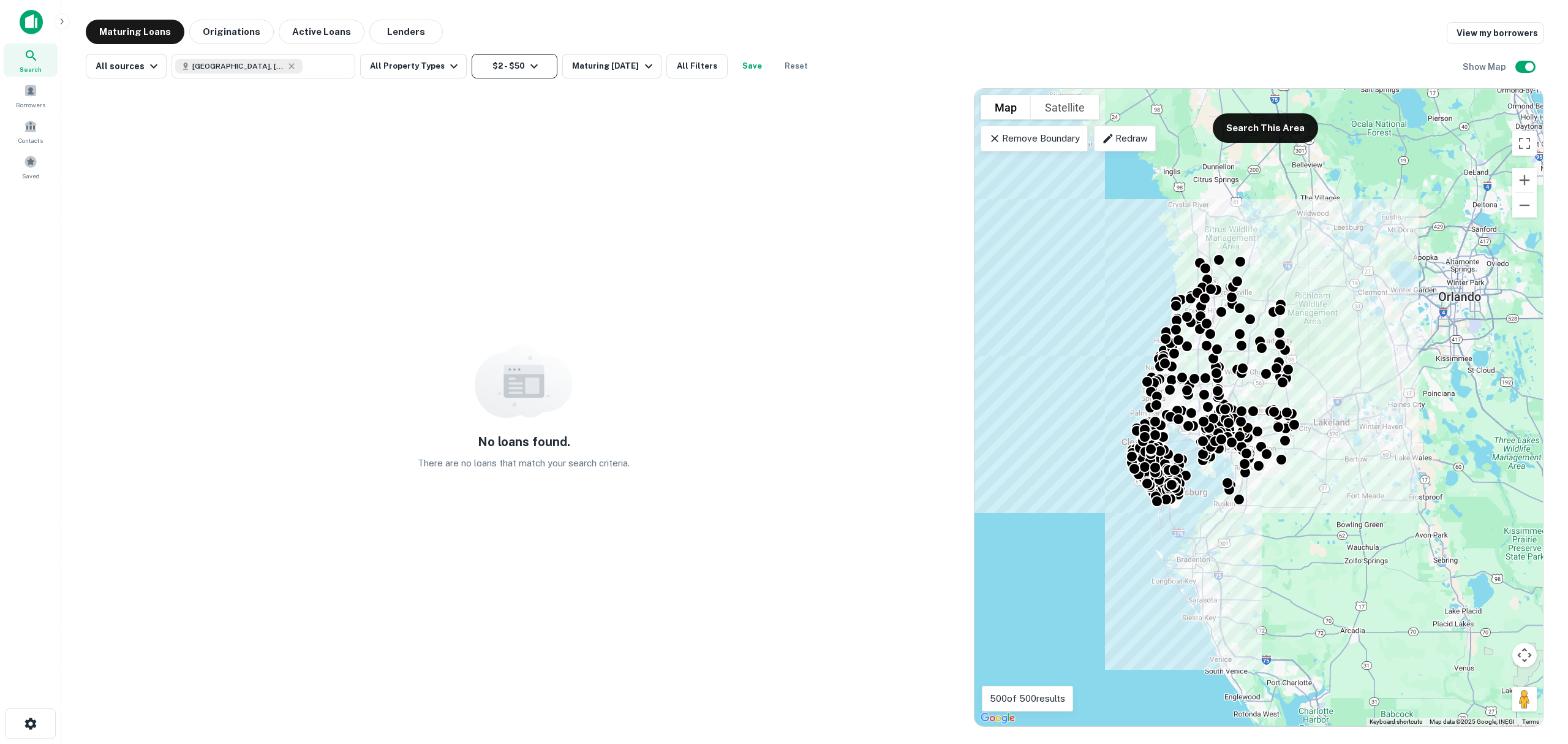
click at [495, 57] on button "$2 - $50" at bounding box center [515, 66] width 86 height 24
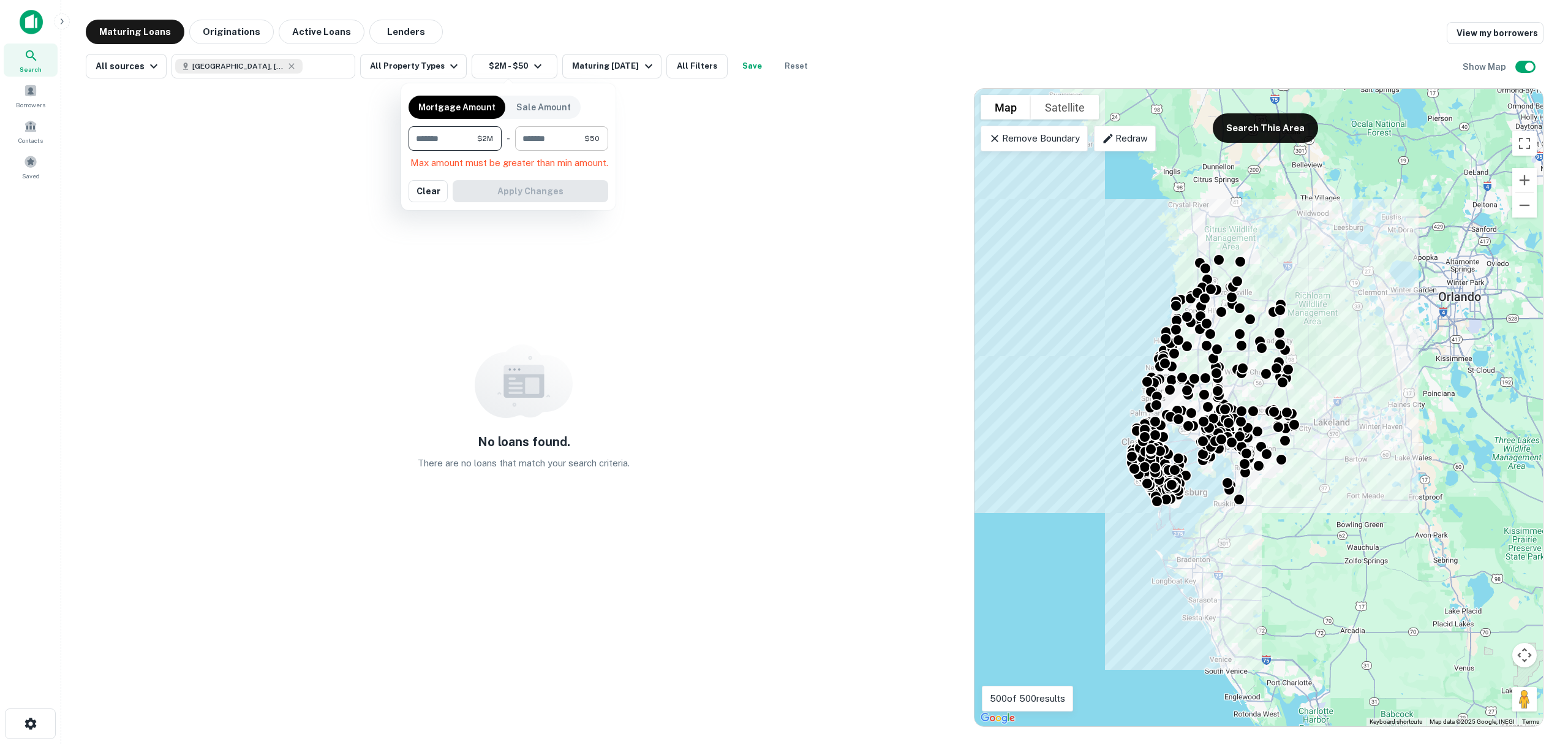
type input "*******"
click at [540, 135] on input "**" at bounding box center [550, 138] width 70 height 24
click at [463, 142] on input "*******" at bounding box center [443, 138] width 69 height 24
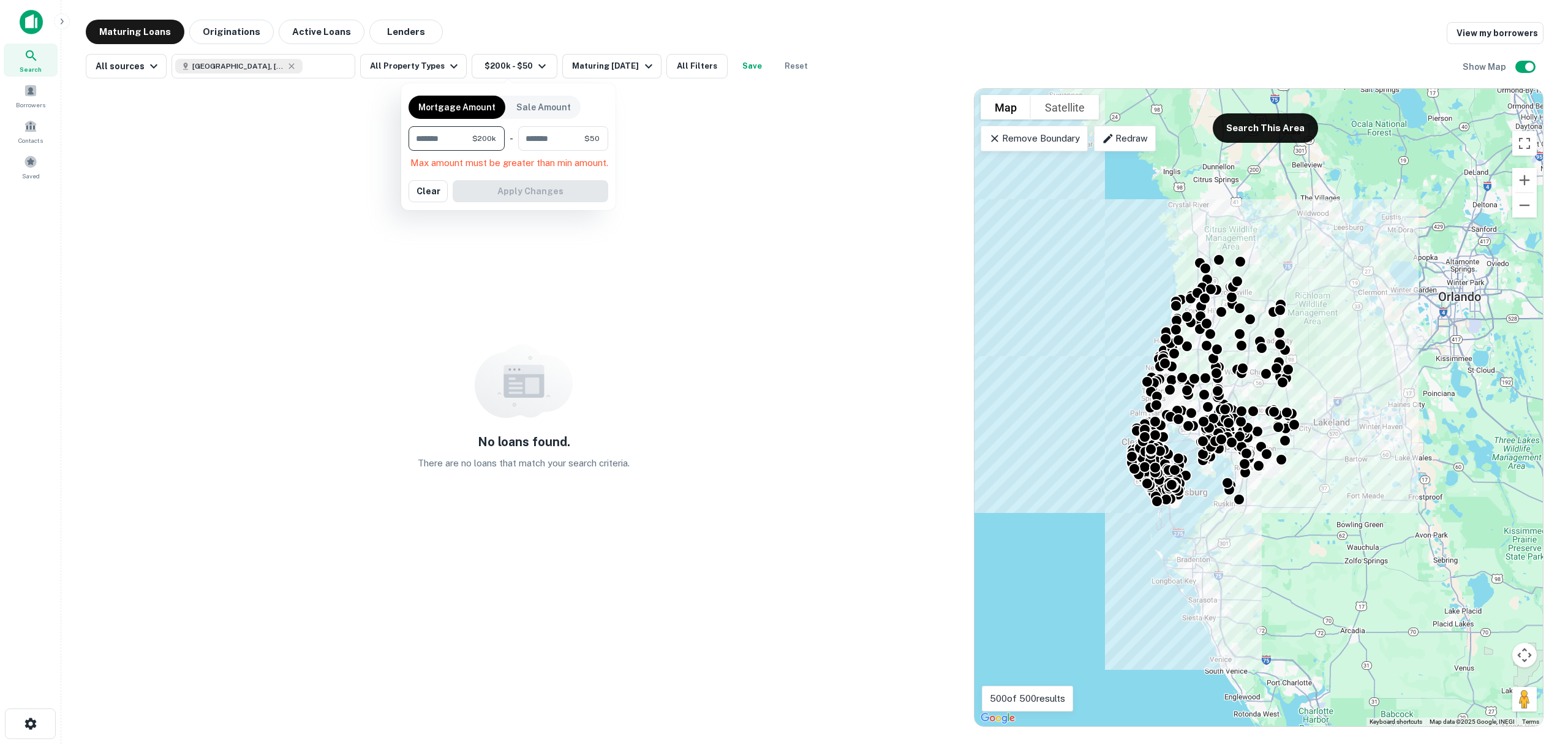
type input "*******"
click at [537, 172] on button "Apply Changes" at bounding box center [530, 171] width 156 height 22
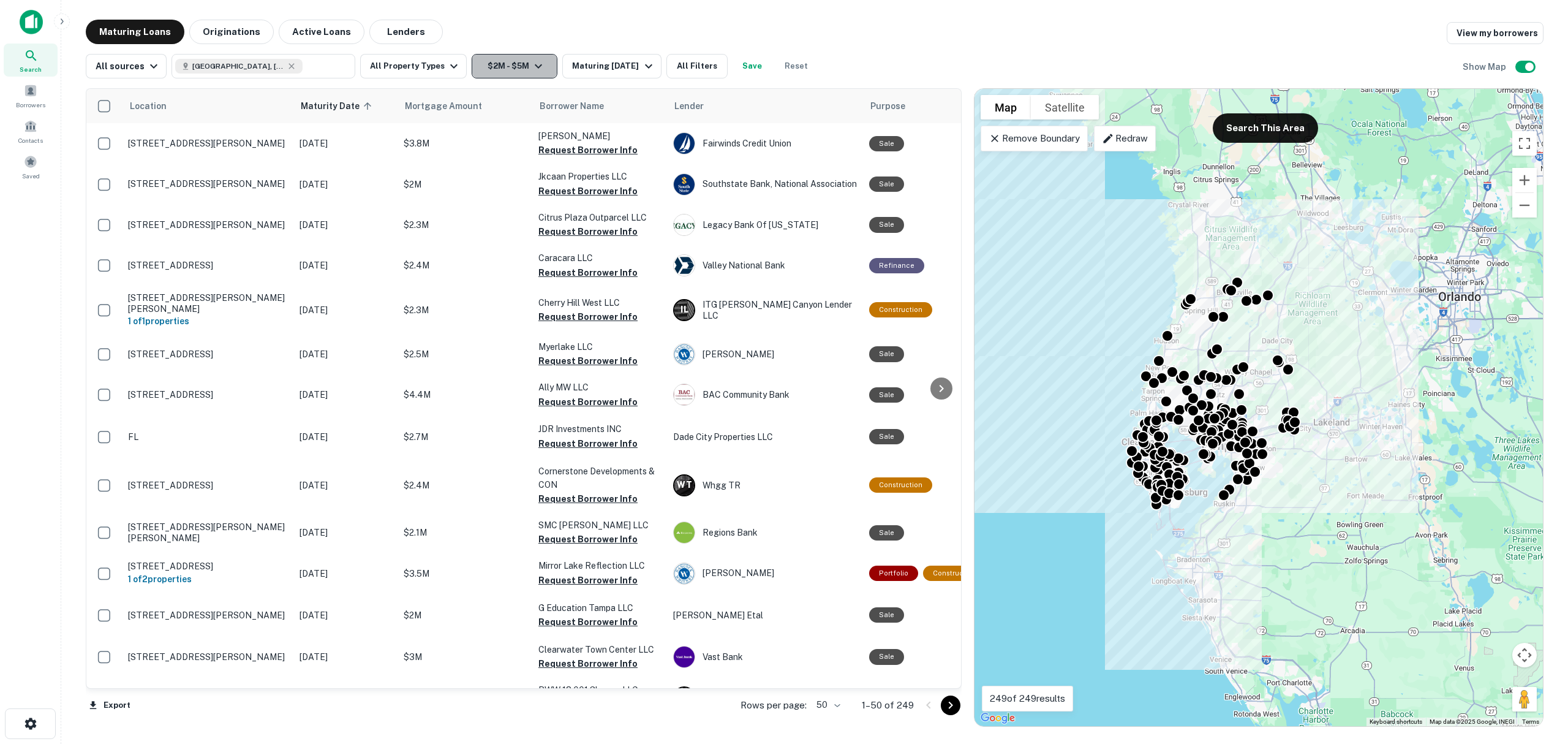
click at [531, 70] on icon "button" at bounding box center [538, 66] width 15 height 15
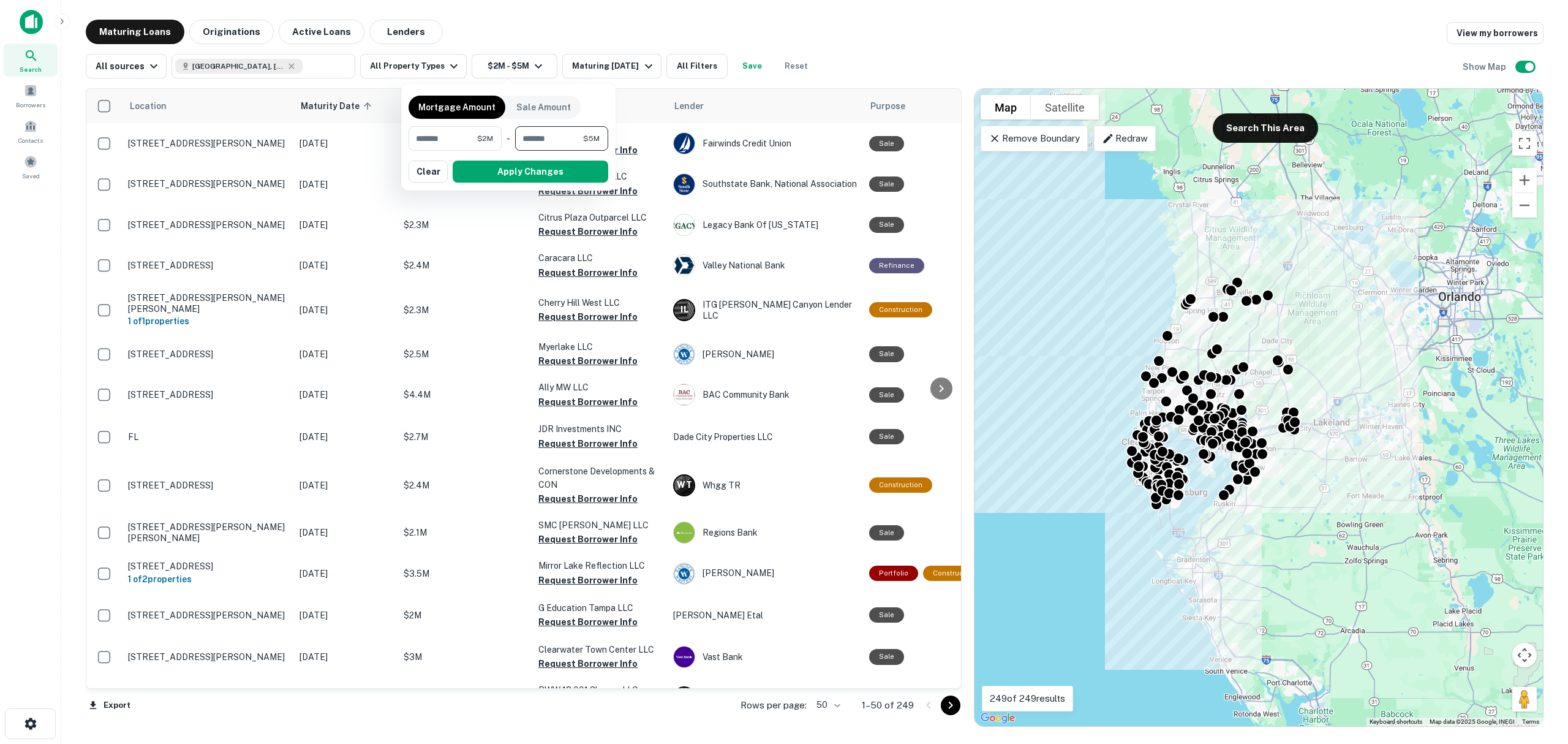
click at [563, 141] on input "*******" at bounding box center [549, 138] width 68 height 24
type input "********"
click at [547, 175] on button "Apply Changes" at bounding box center [530, 171] width 156 height 22
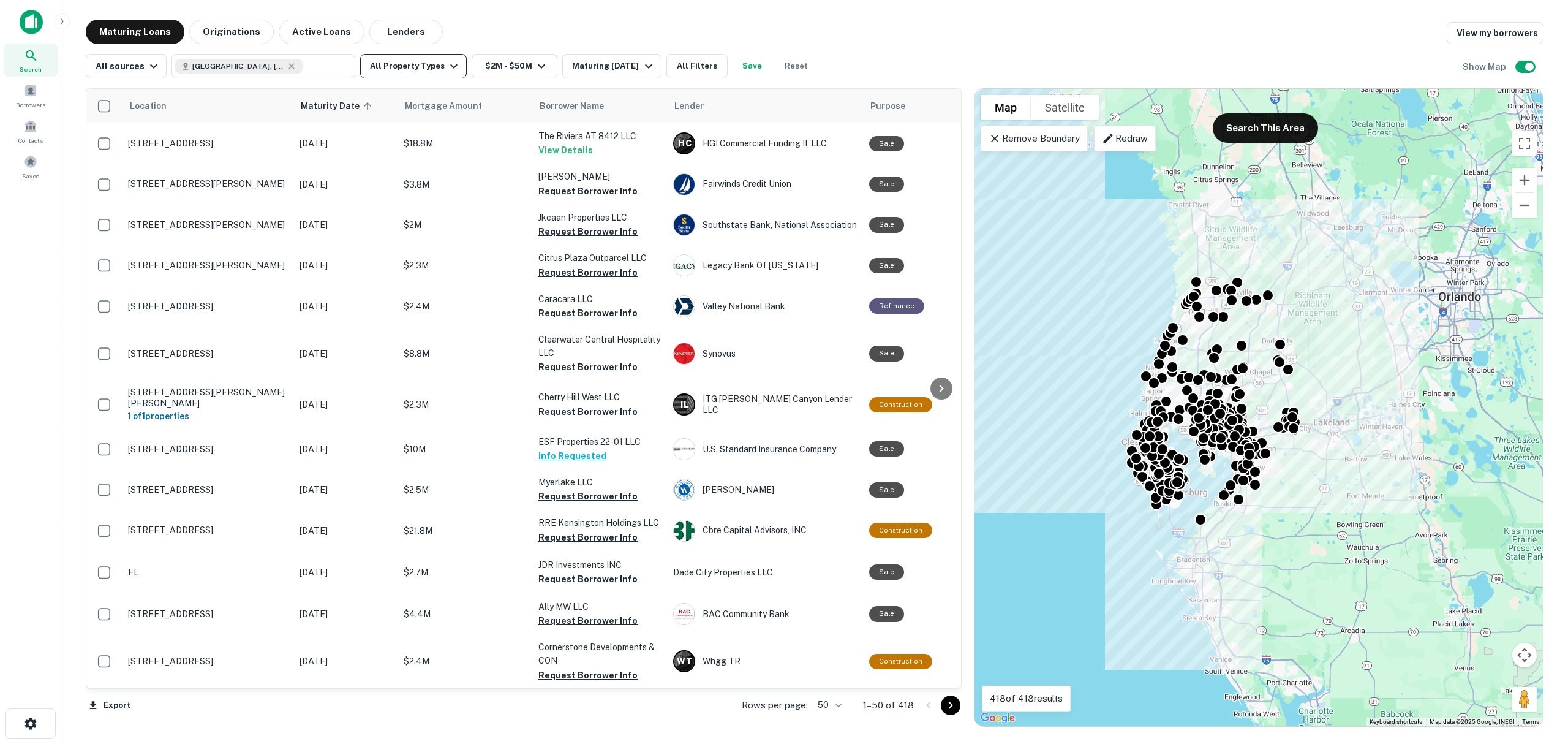
click at [417, 67] on button "All Property Types" at bounding box center [414, 66] width 107 height 24
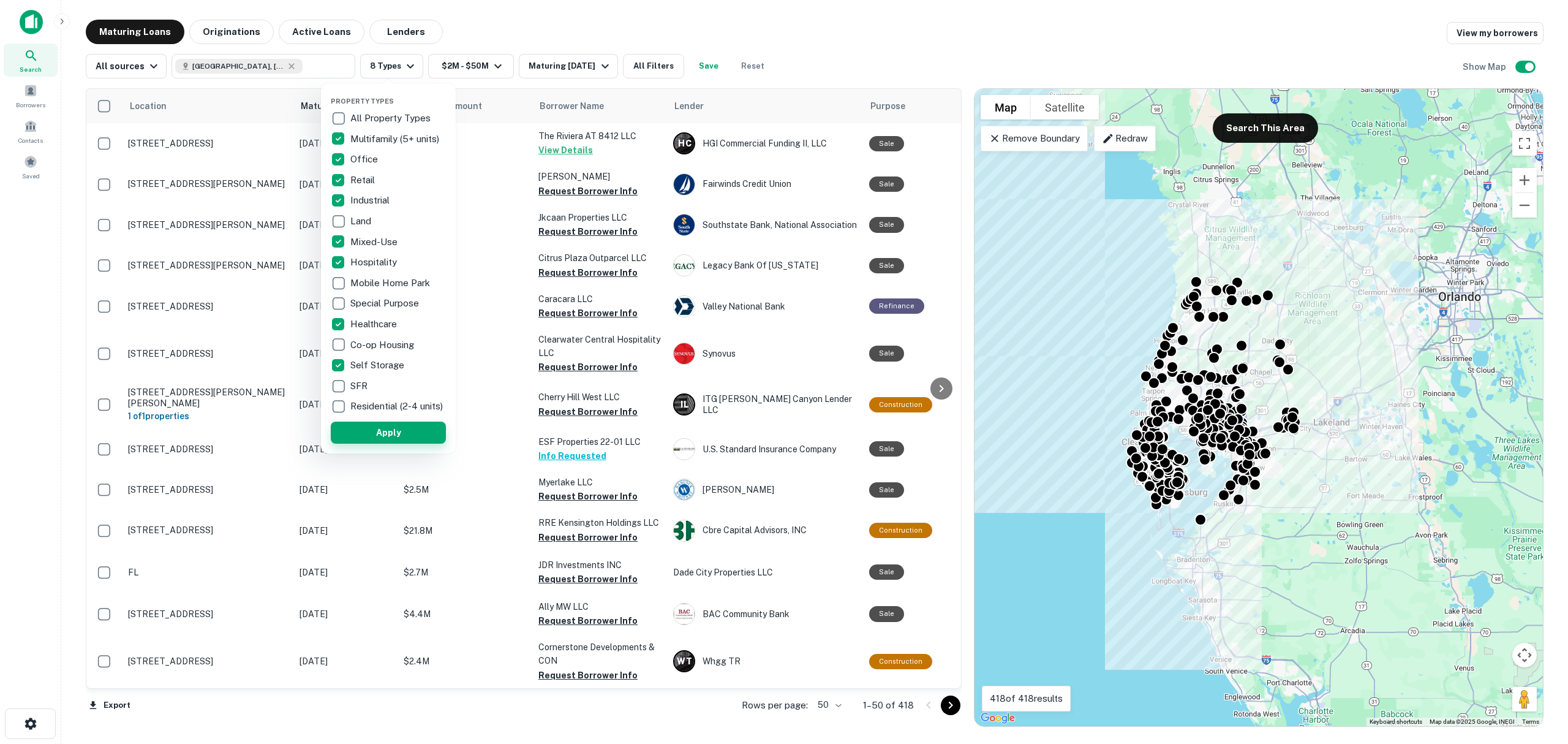
click at [405, 439] on button "Apply" at bounding box center [388, 432] width 115 height 22
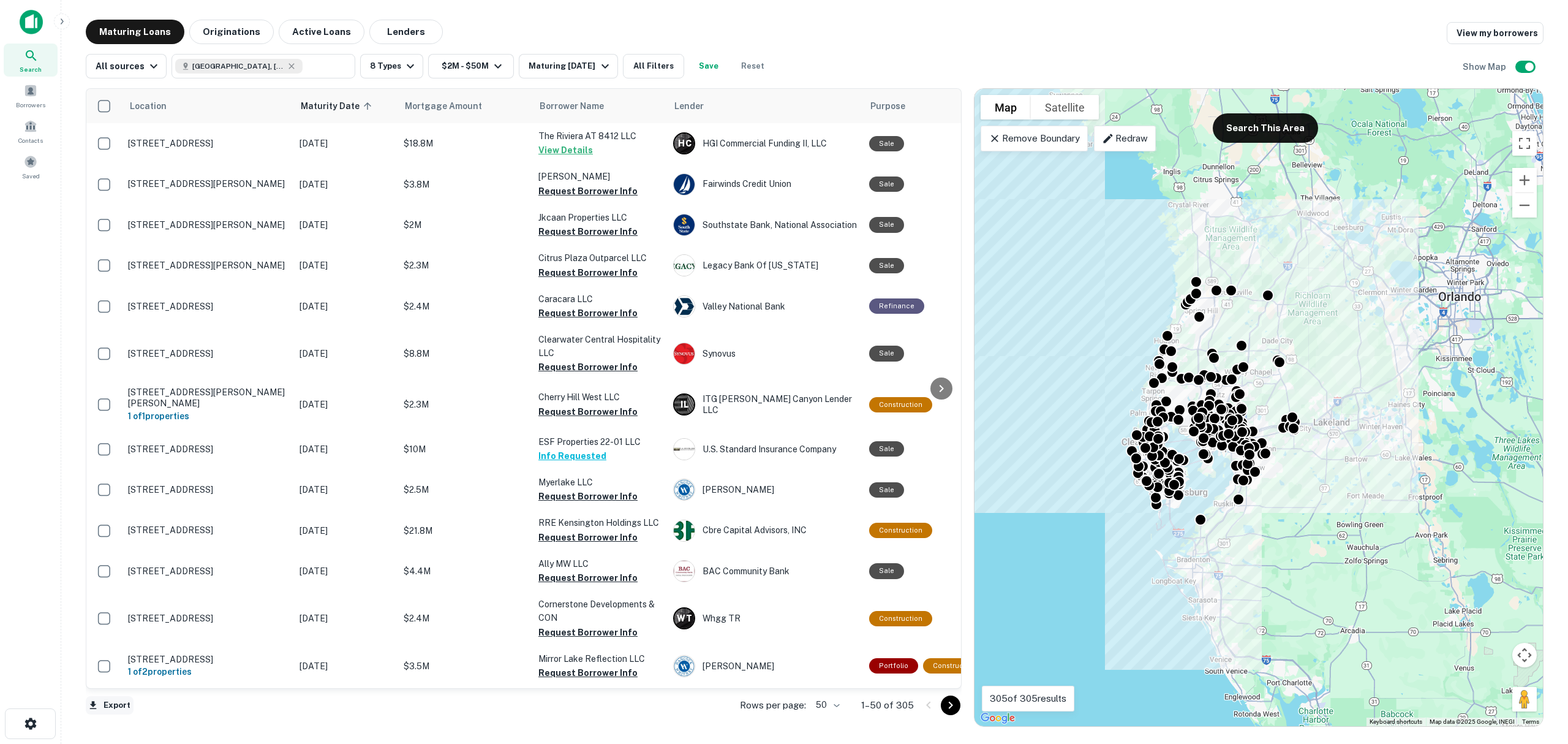
click at [120, 695] on button "Export" at bounding box center [109, 705] width 48 height 19
click at [158, 695] on li "Export as Excel (.xlsx)" at bounding box center [154, 718] width 138 height 22
